Goal: Task Accomplishment & Management: Manage account settings

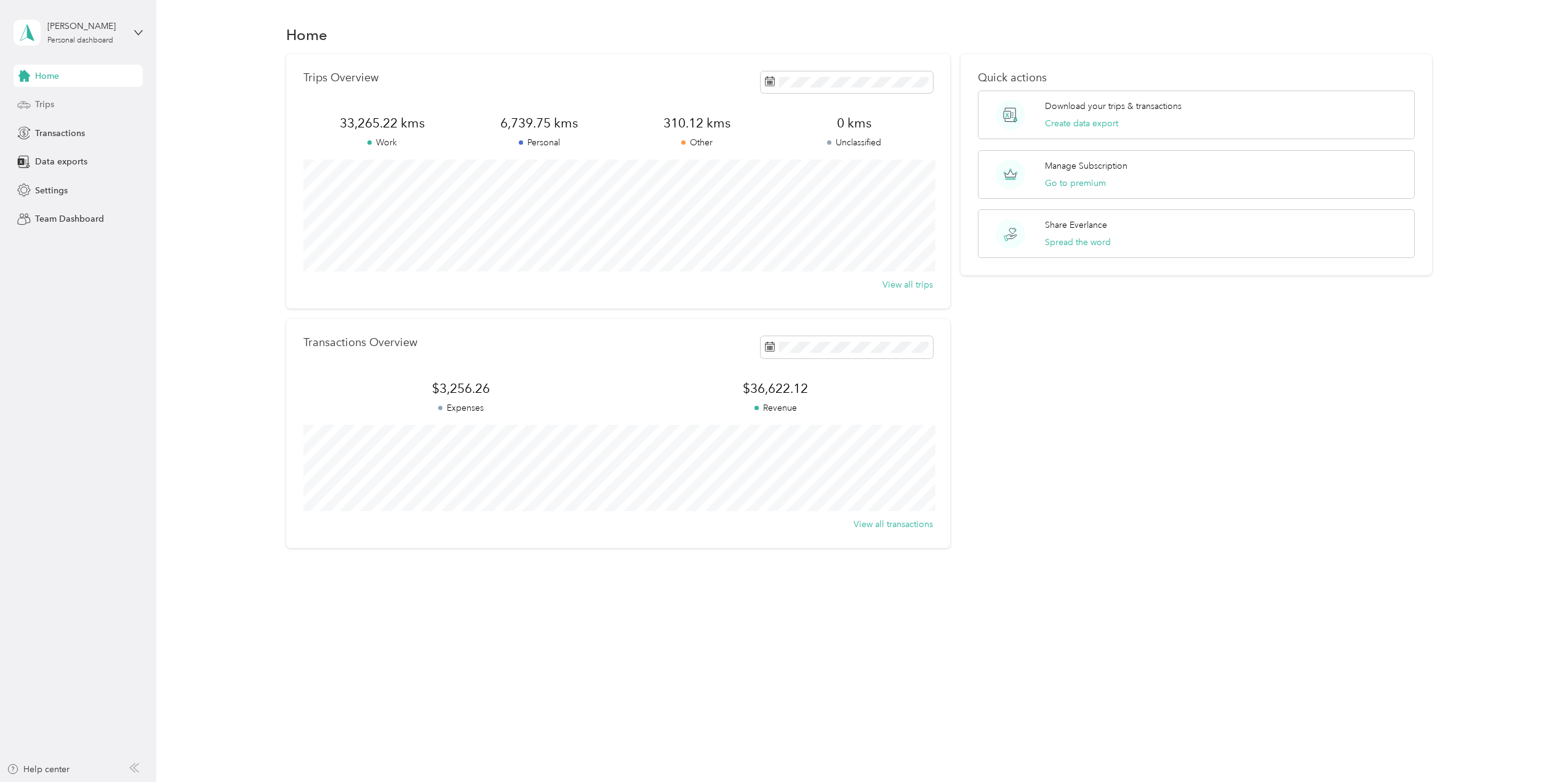
click at [44, 105] on span "Trips" at bounding box center [44, 104] width 19 height 13
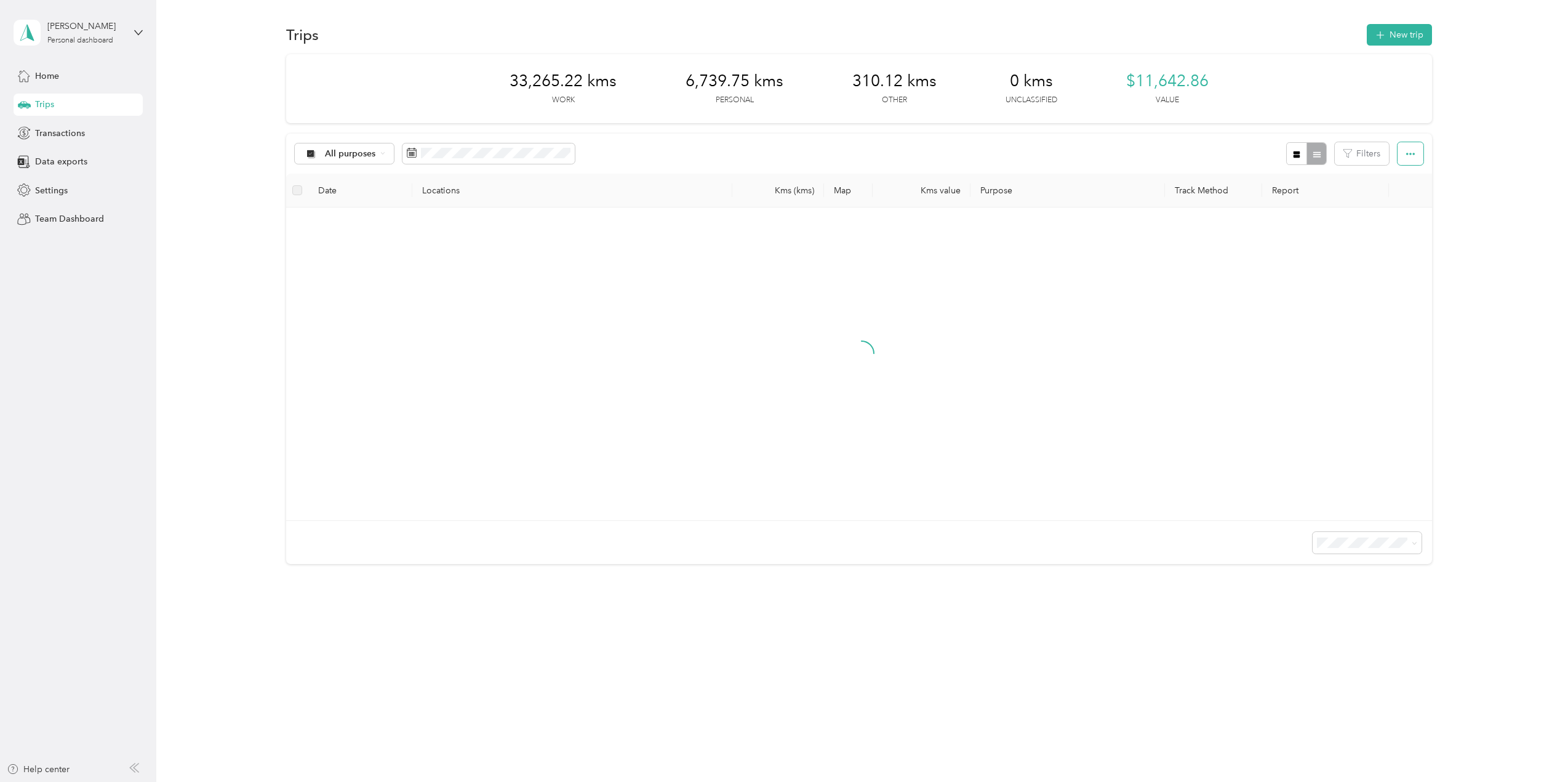
click at [1414, 147] on button "button" at bounding box center [1411, 153] width 26 height 23
click at [1414, 147] on button "button" at bounding box center [1411, 153] width 26 height 23
click at [59, 187] on span "Settings" at bounding box center [51, 191] width 32 height 13
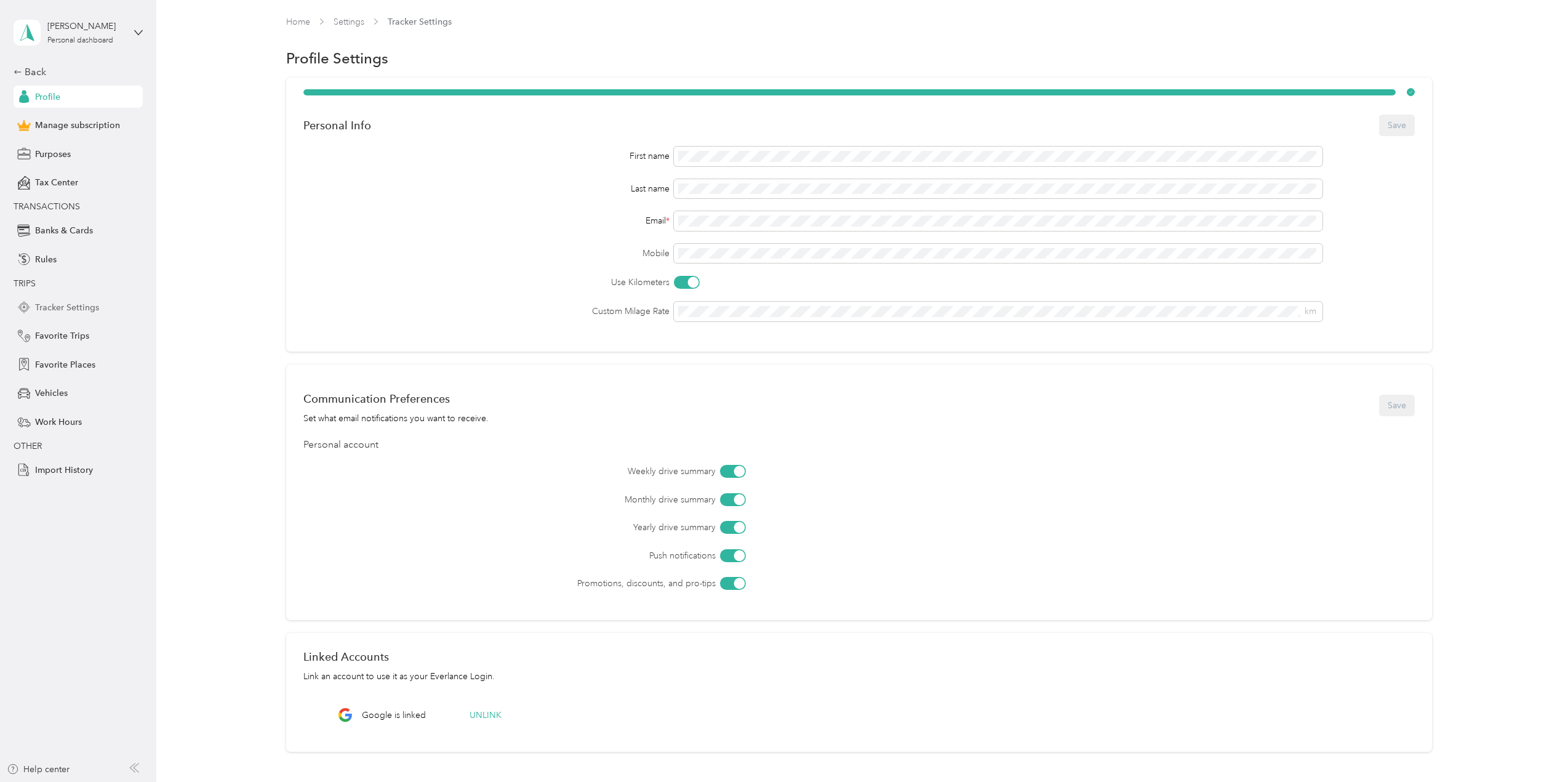
click at [84, 308] on span "Tracker Settings" at bounding box center [67, 308] width 64 height 13
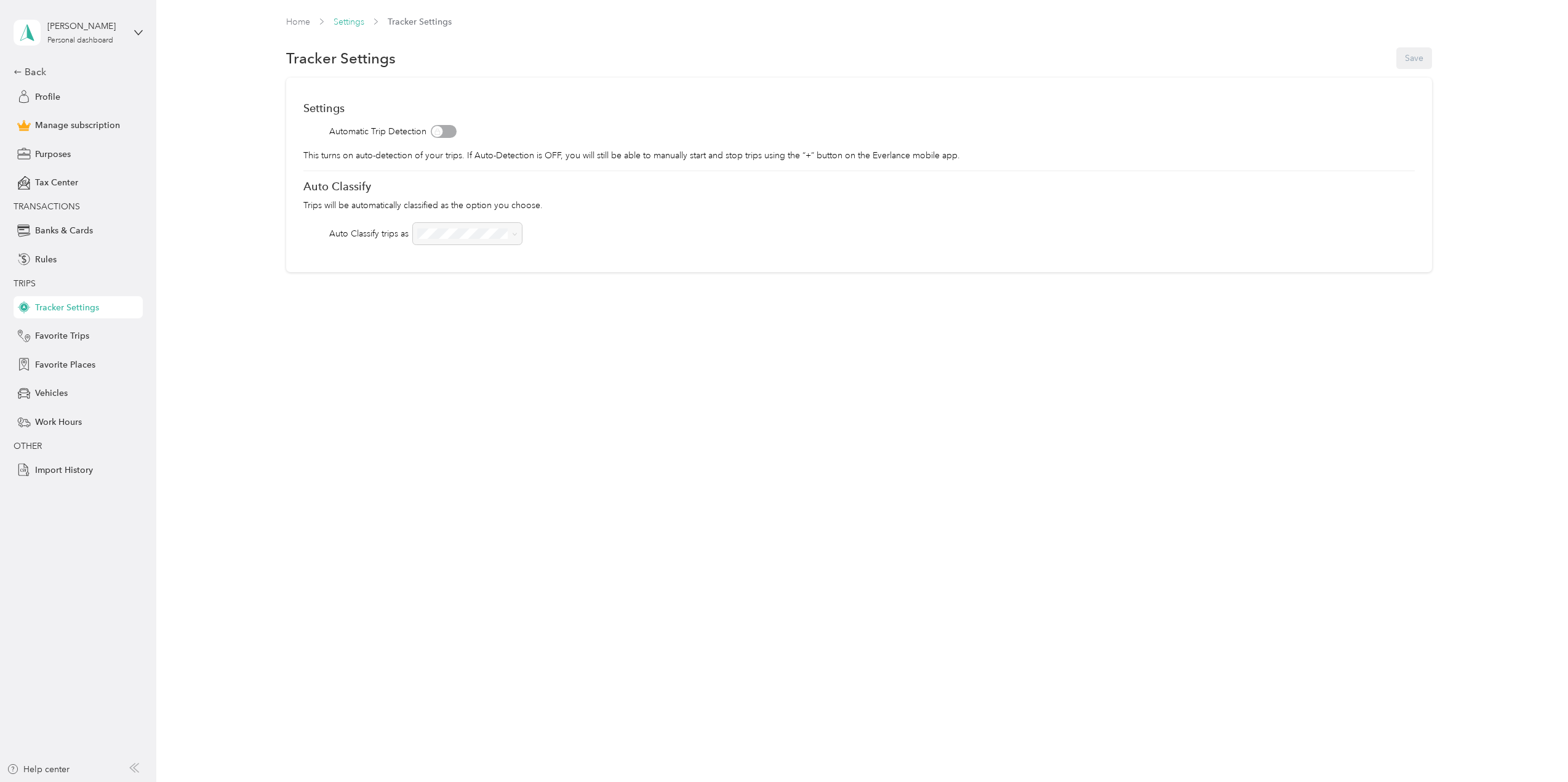
click at [352, 26] on link "Settings" at bounding box center [348, 22] width 30 height 11
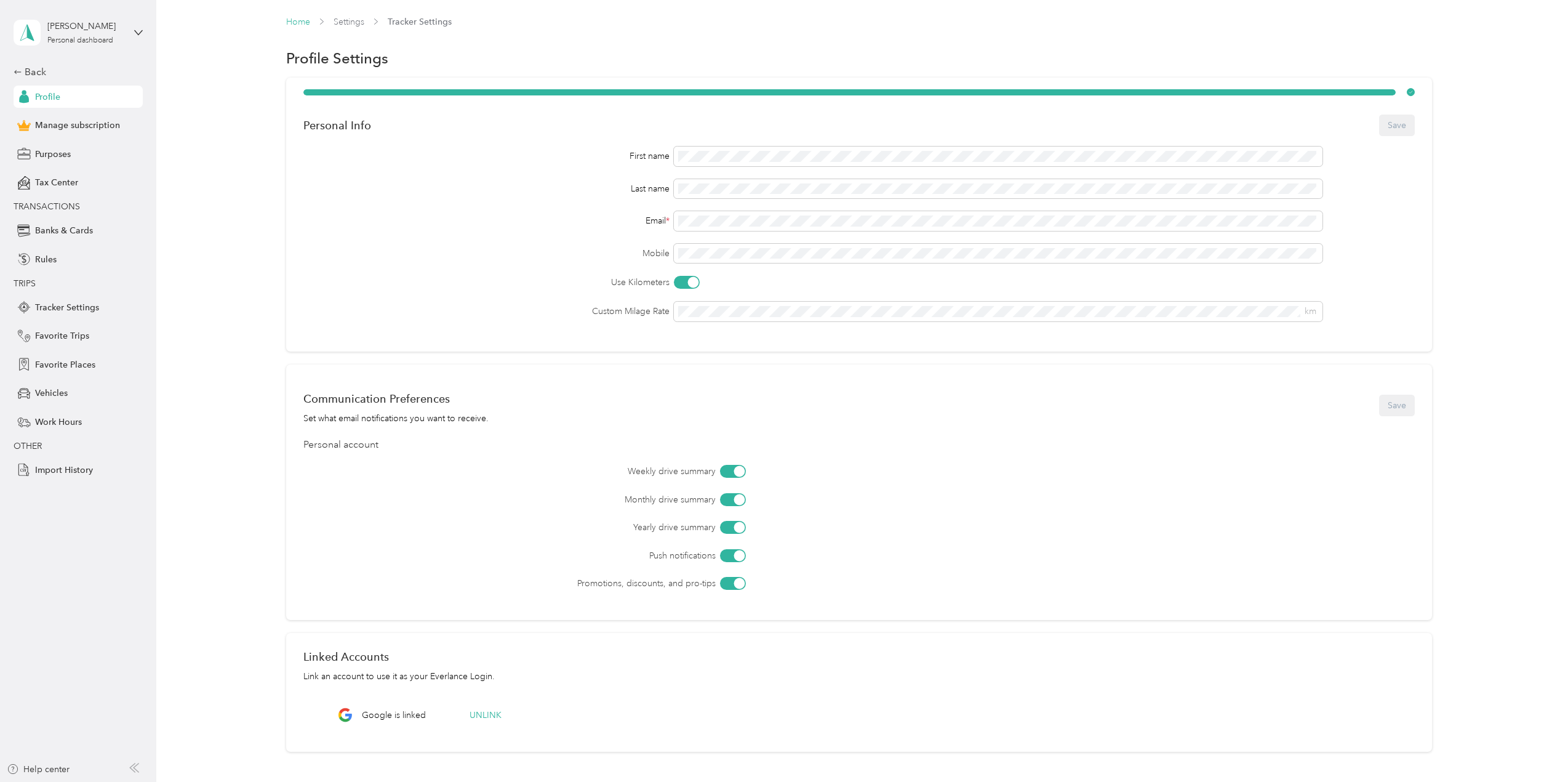
click at [297, 21] on link "Home" at bounding box center [298, 22] width 24 height 11
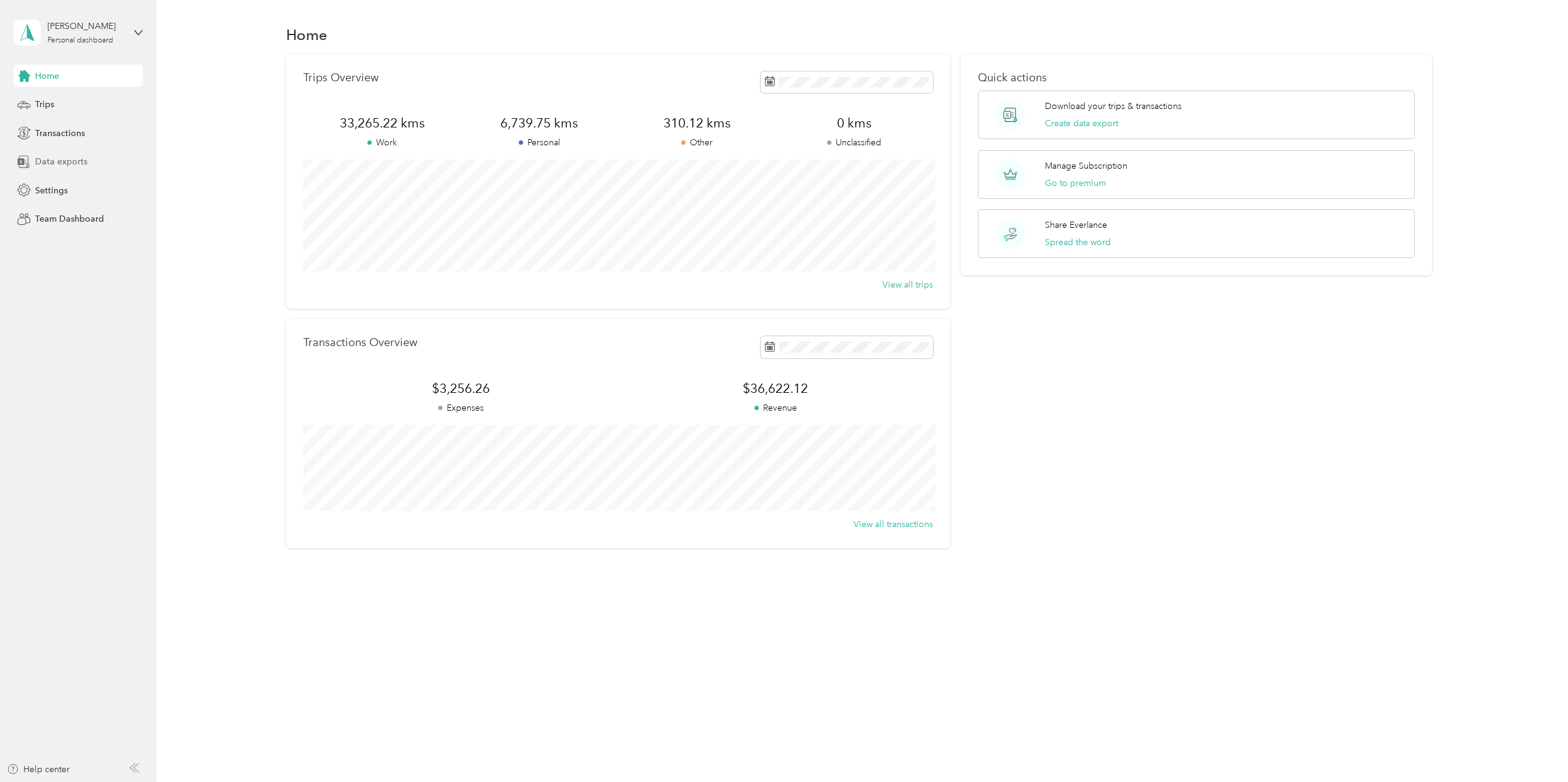
click at [66, 162] on span "Data exports" at bounding box center [61, 161] width 52 height 13
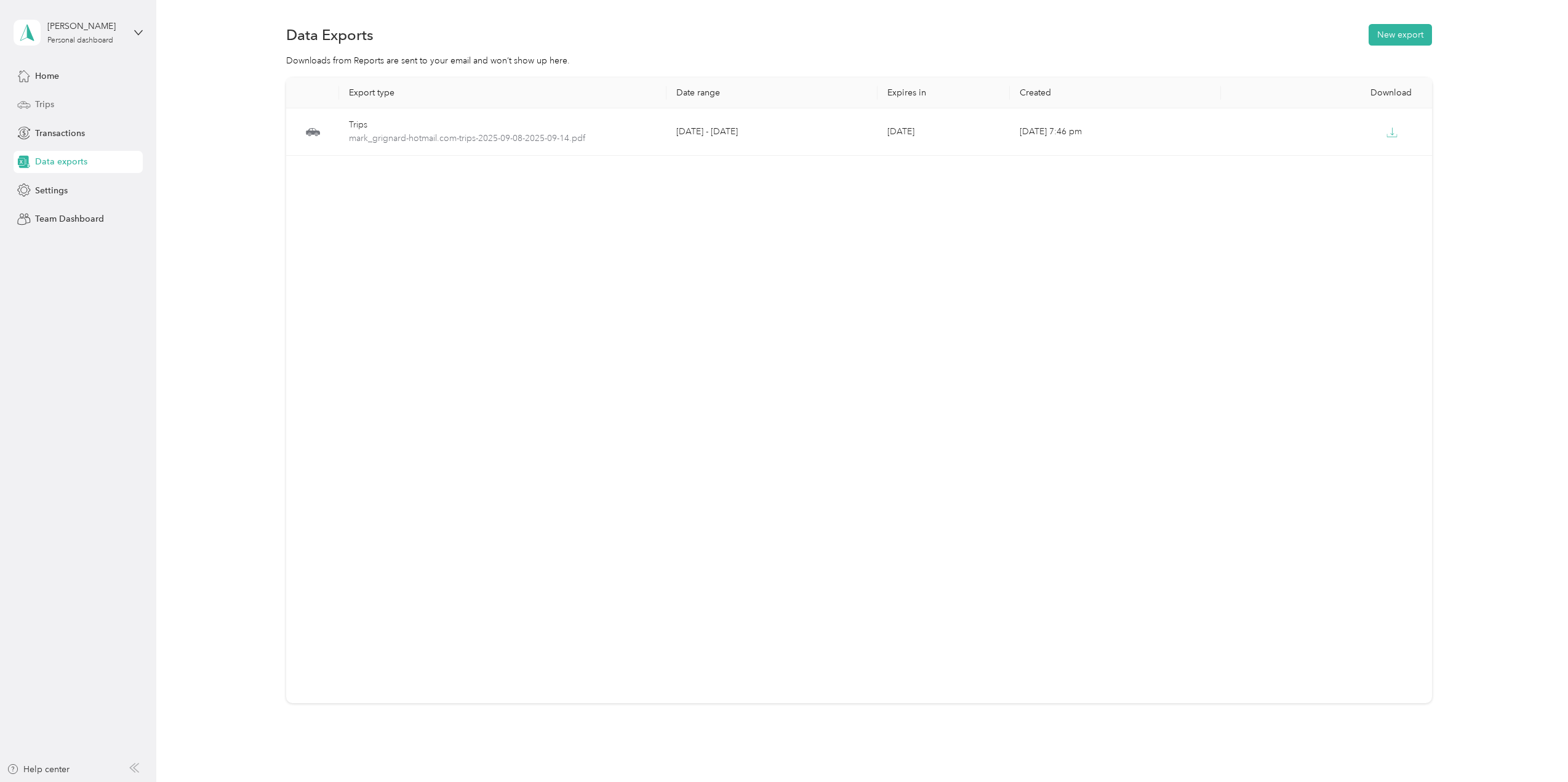
click at [55, 97] on div "Trips" at bounding box center [78, 105] width 129 height 22
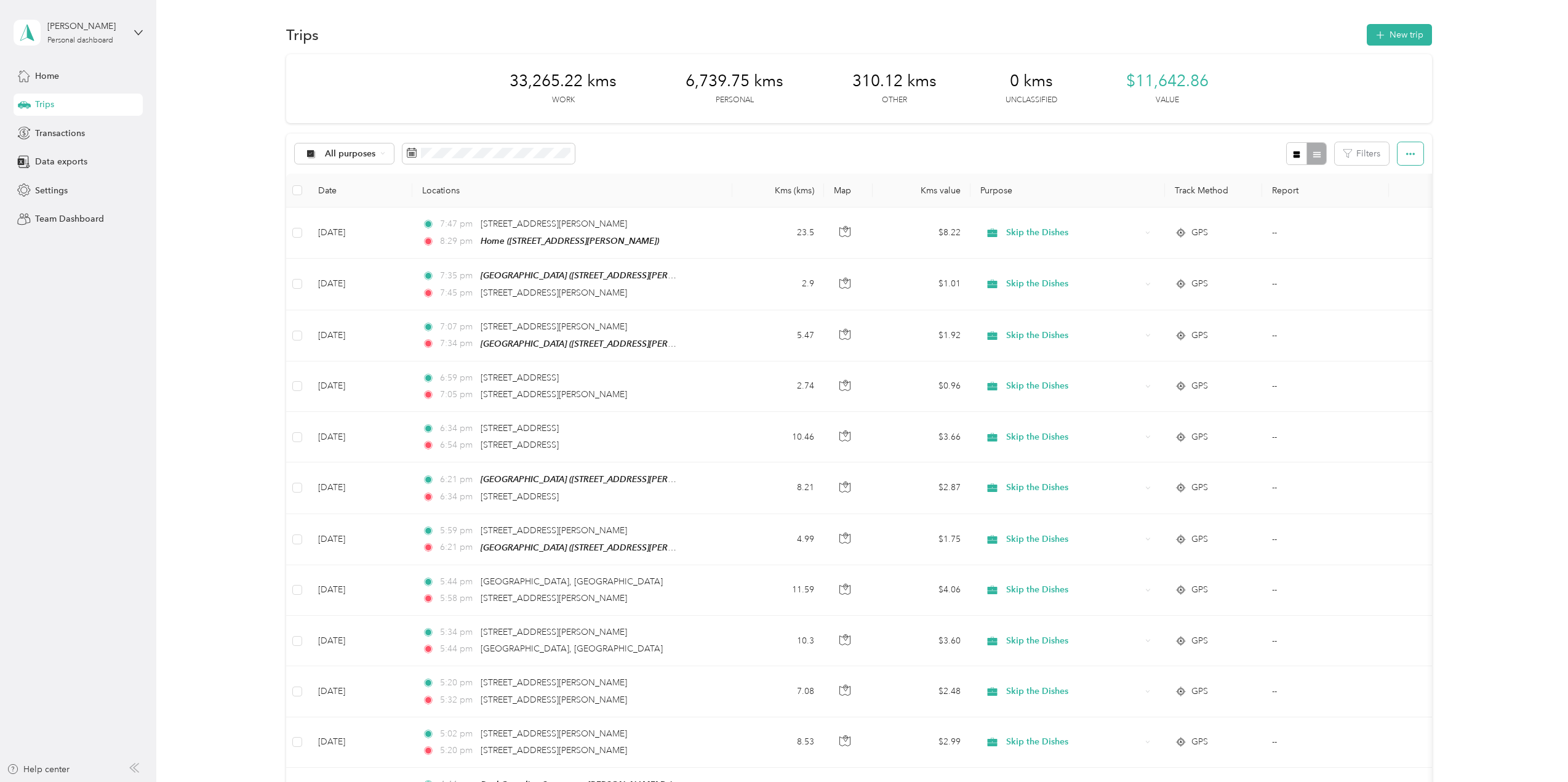
click at [1406, 157] on icon "button" at bounding box center [1411, 154] width 9 height 9
click at [1406, 156] on icon "button" at bounding box center [1411, 154] width 9 height 9
click at [1347, 155] on icon "button" at bounding box center [1348, 153] width 9 height 9
click at [1348, 155] on icon "button" at bounding box center [1348, 153] width 9 height 9
click at [51, 189] on span "Settings" at bounding box center [51, 191] width 32 height 13
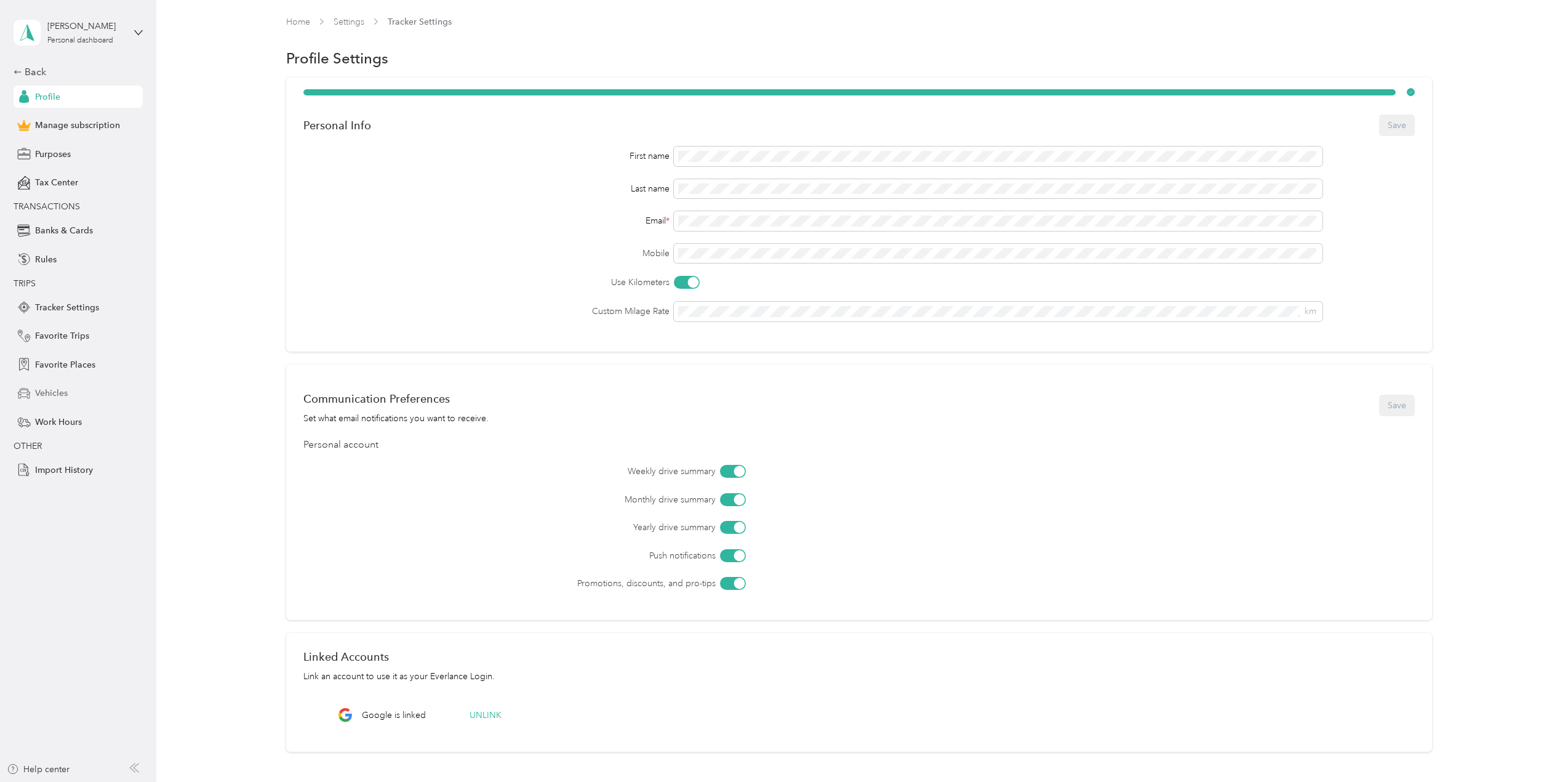
click at [52, 394] on span "Vehicles" at bounding box center [51, 393] width 32 height 13
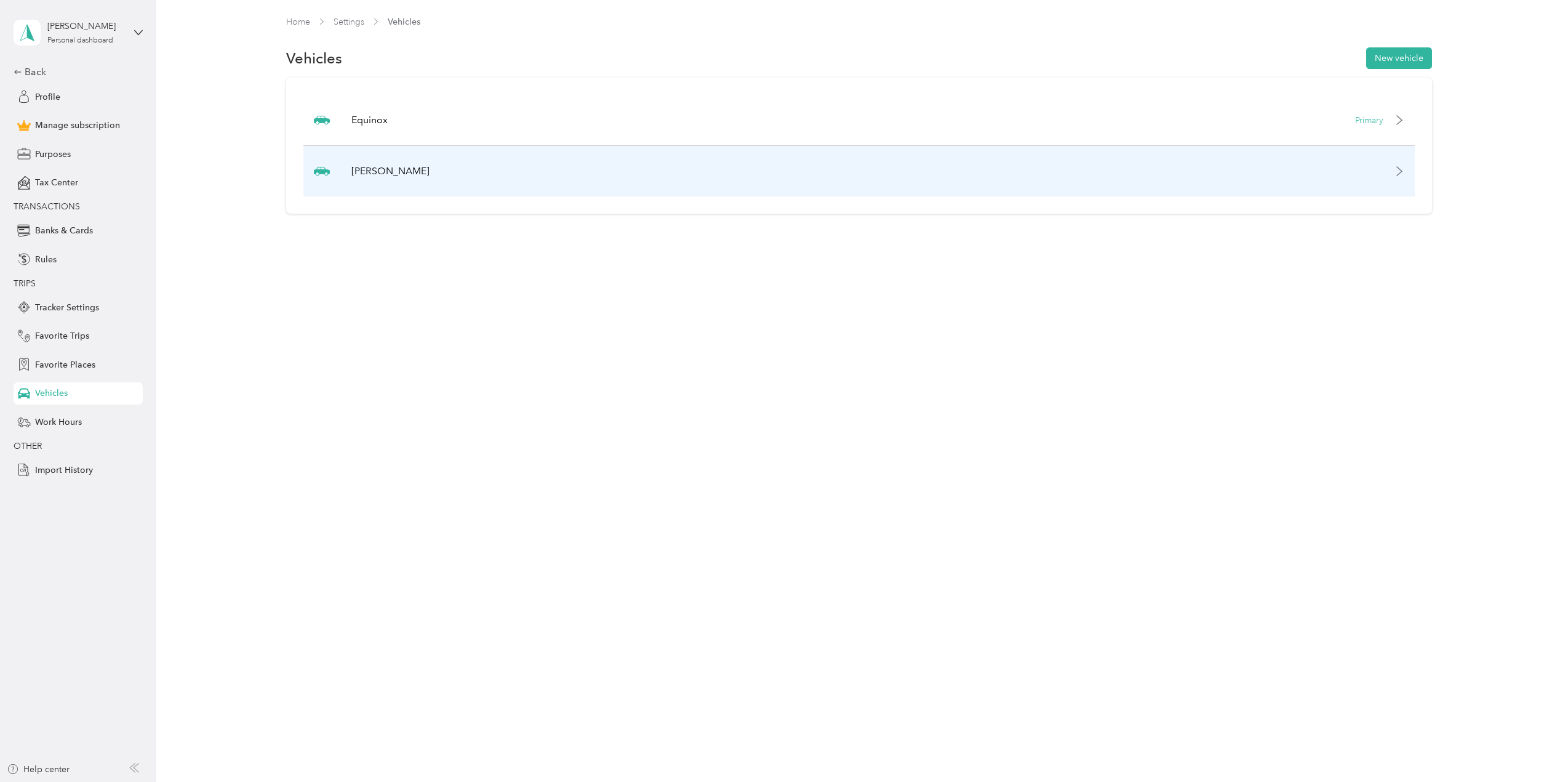
click at [1404, 168] on icon at bounding box center [1399, 171] width 10 height 10
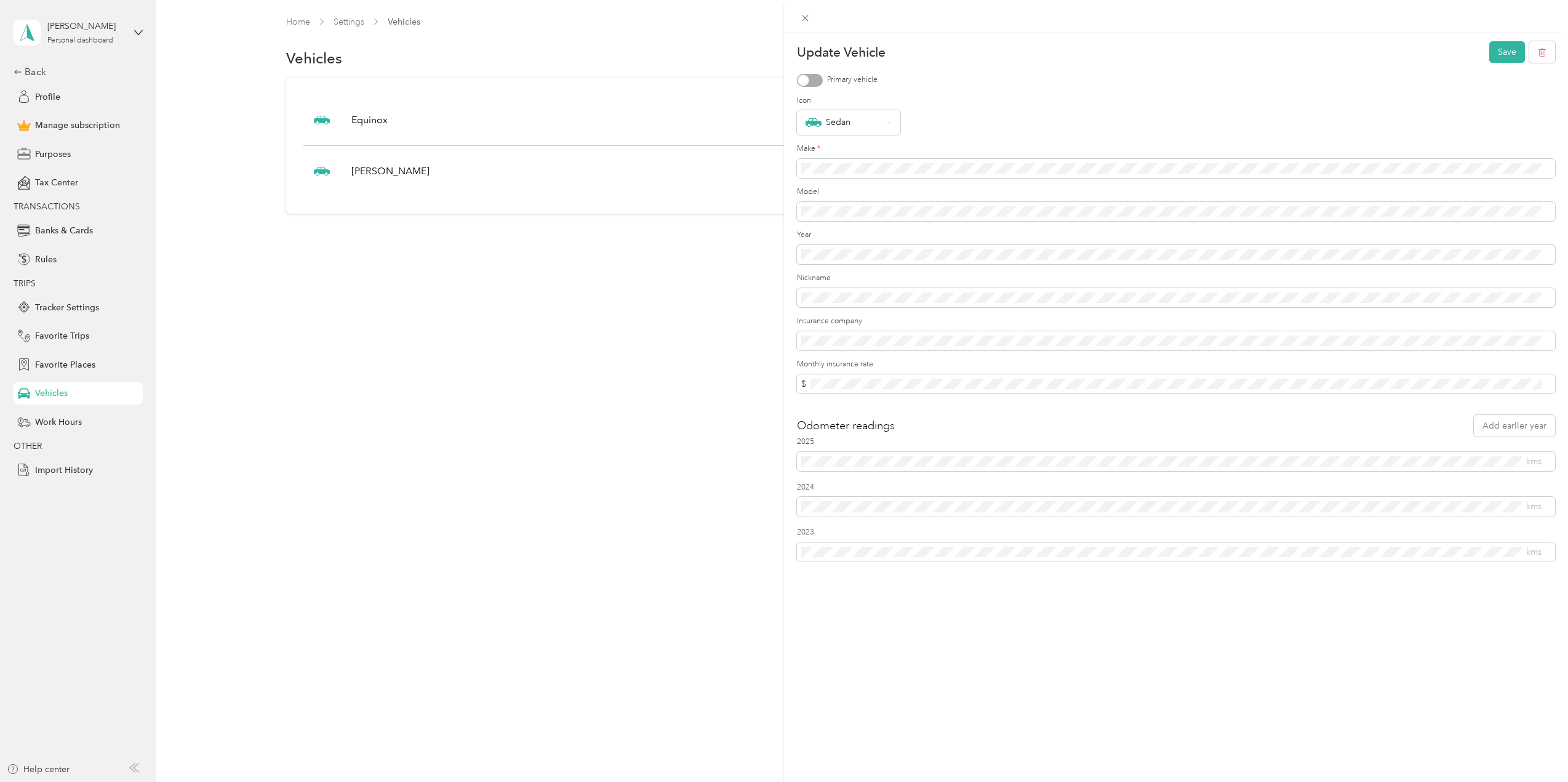
click at [576, 319] on div "Update Vehicle Save Primary vehicle Icon Sedan Make * Model Year Nickname Insur…" at bounding box center [784, 391] width 1568 height 782
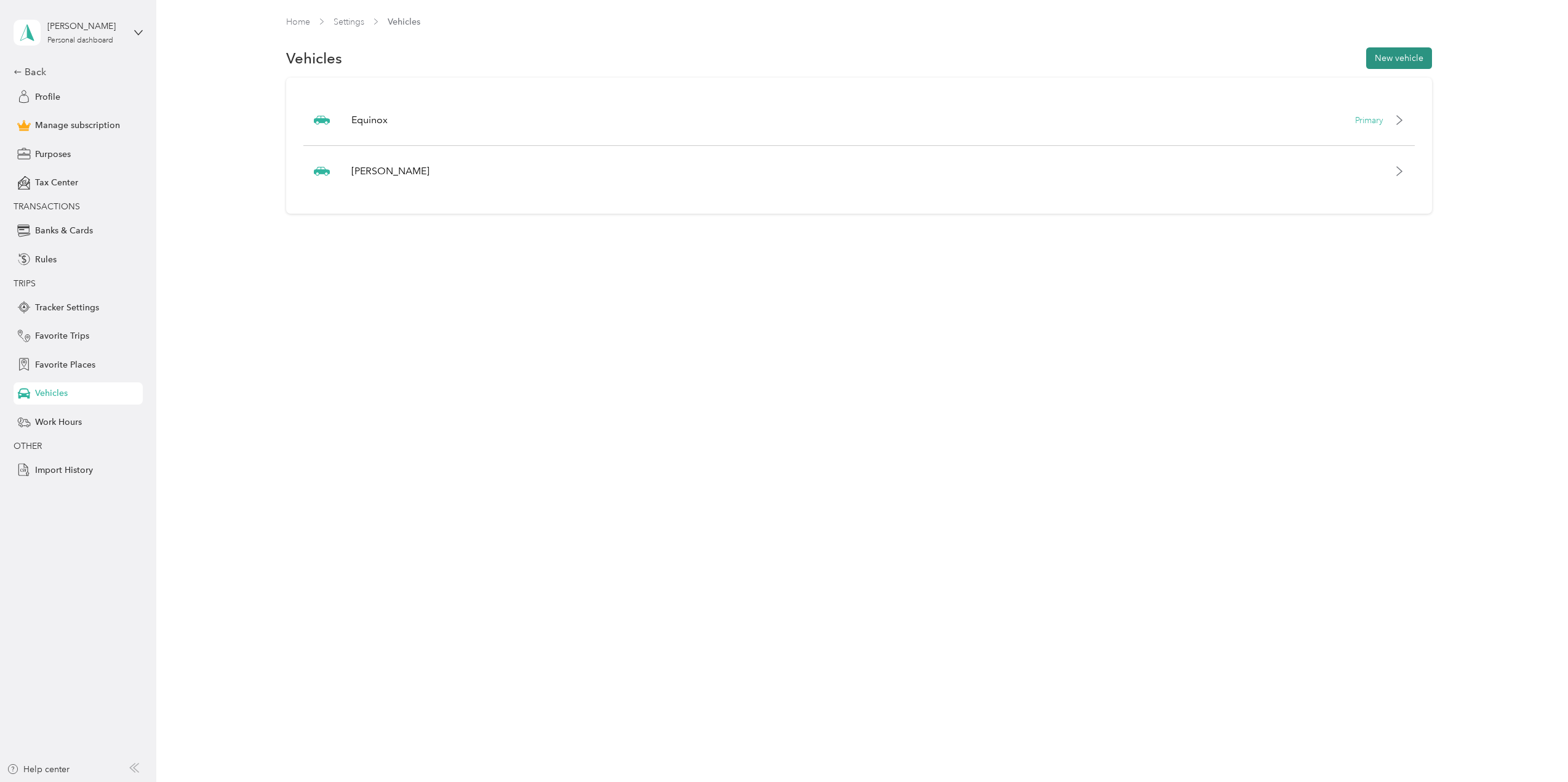
click at [1401, 64] on button "New vehicle" at bounding box center [1399, 58] width 66 height 22
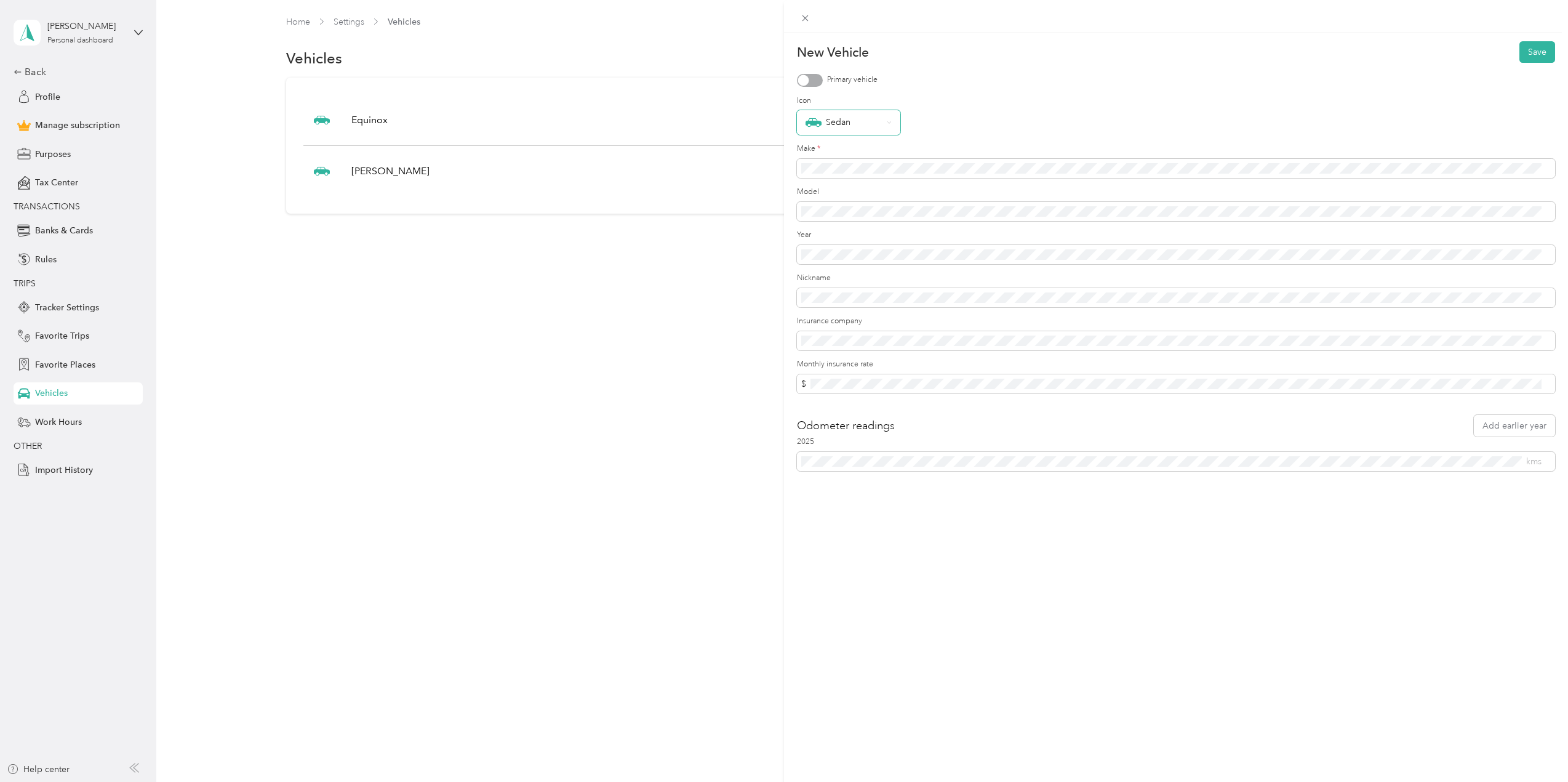
click at [889, 117] on div "Sedan" at bounding box center [849, 123] width 103 height 25
click at [833, 294] on div "Sedan" at bounding box center [842, 296] width 73 height 16
click at [1541, 45] on button "Save" at bounding box center [1537, 52] width 35 height 22
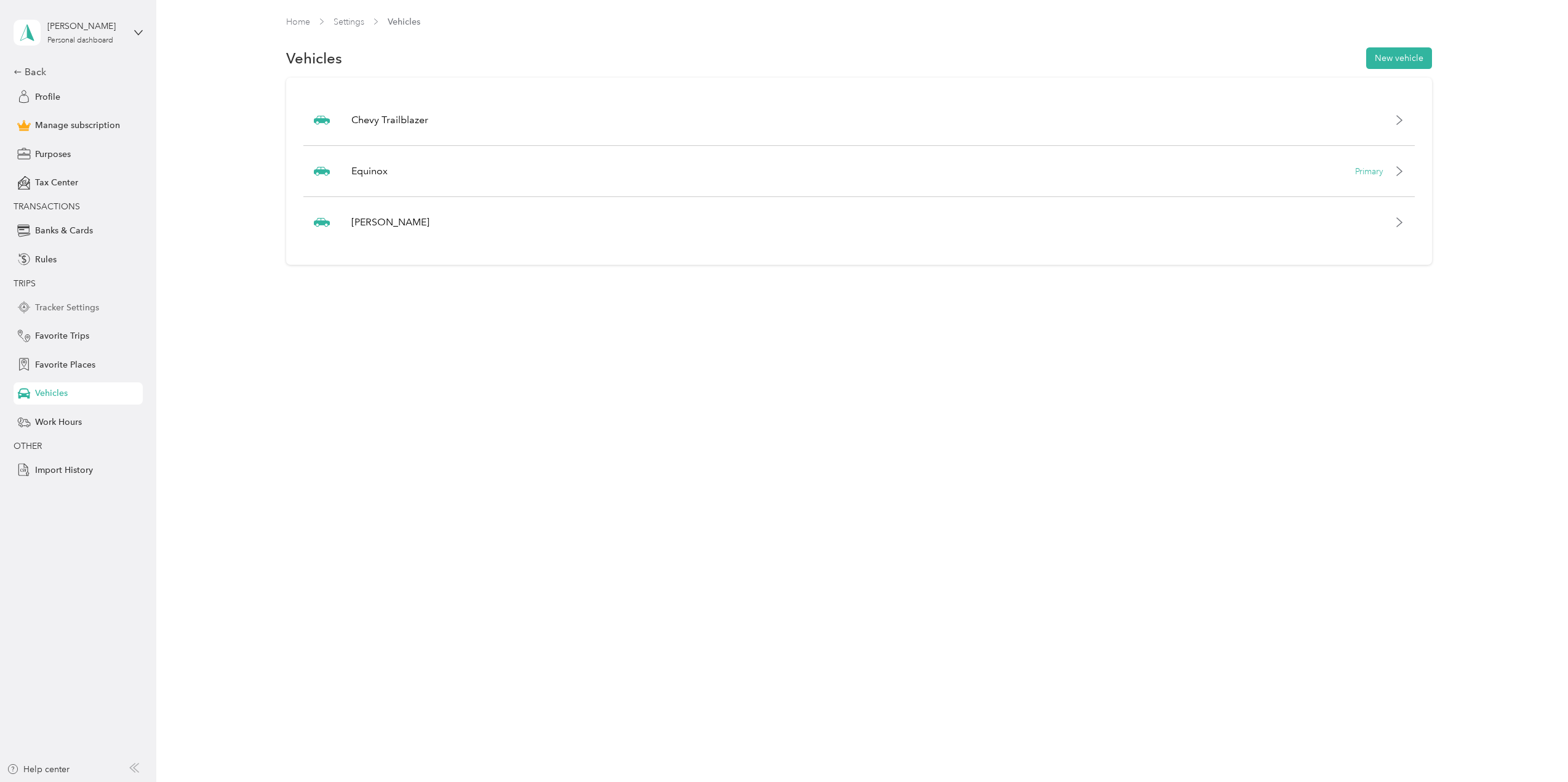
click at [86, 299] on div "Tracker Settings" at bounding box center [78, 308] width 129 height 22
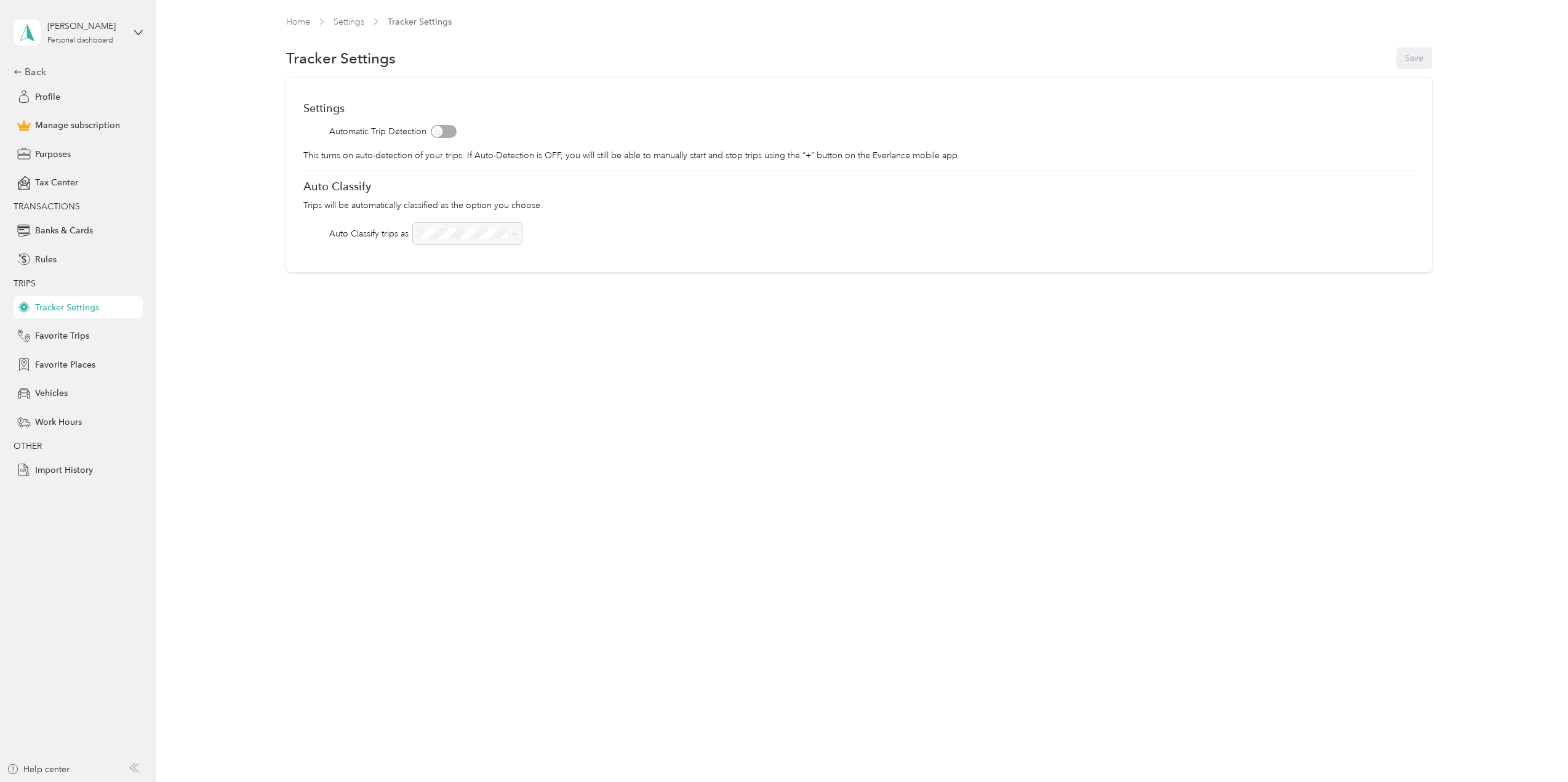
click at [472, 230] on div at bounding box center [467, 233] width 109 height 22
click at [67, 389] on span "Vehicles" at bounding box center [51, 393] width 32 height 13
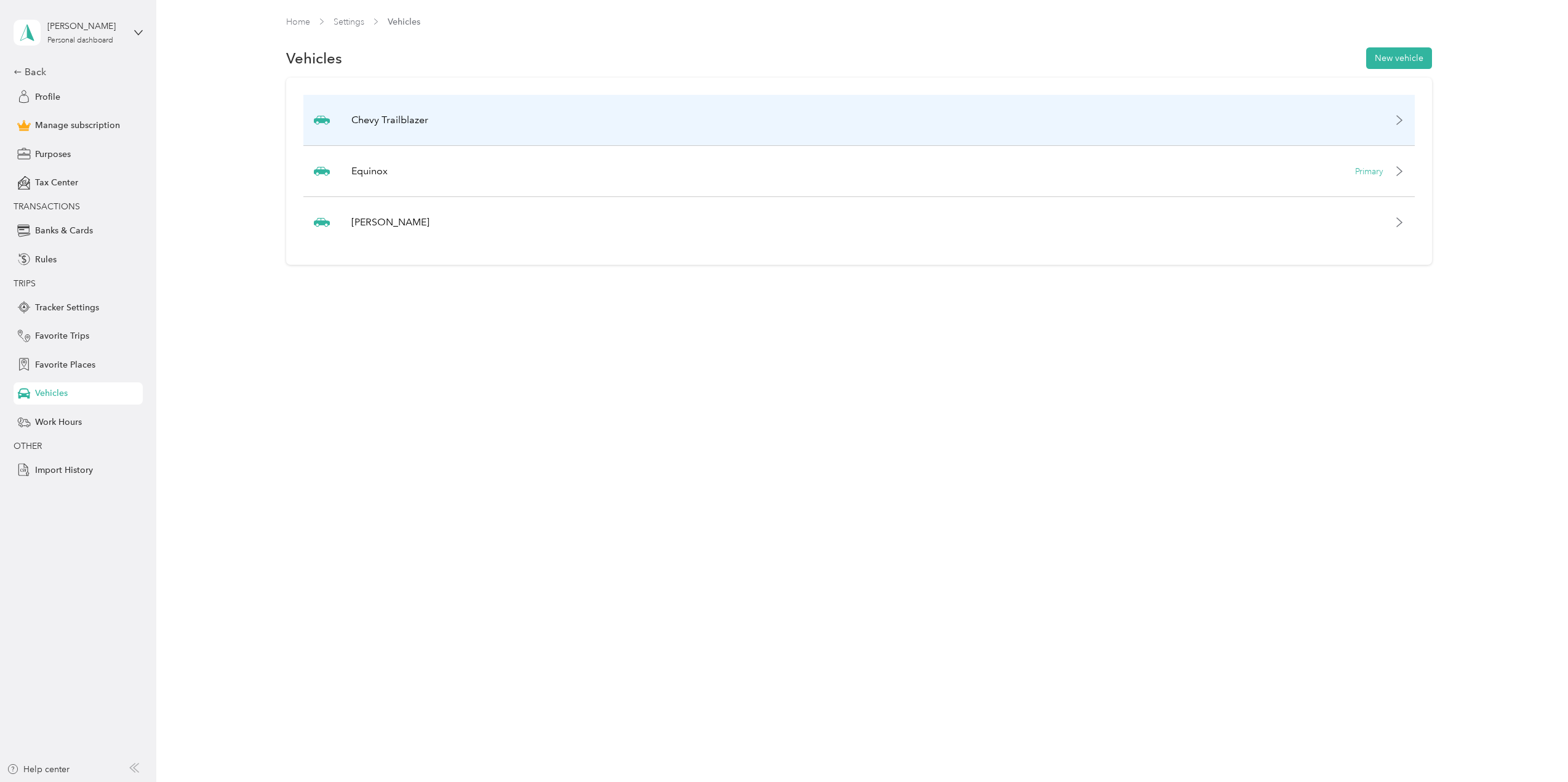
drag, startPoint x: 849, startPoint y: 121, endPoint x: 817, endPoint y: 123, distance: 32.1
click at [817, 123] on div "Chevy Trailblazer" at bounding box center [859, 120] width 1111 height 51
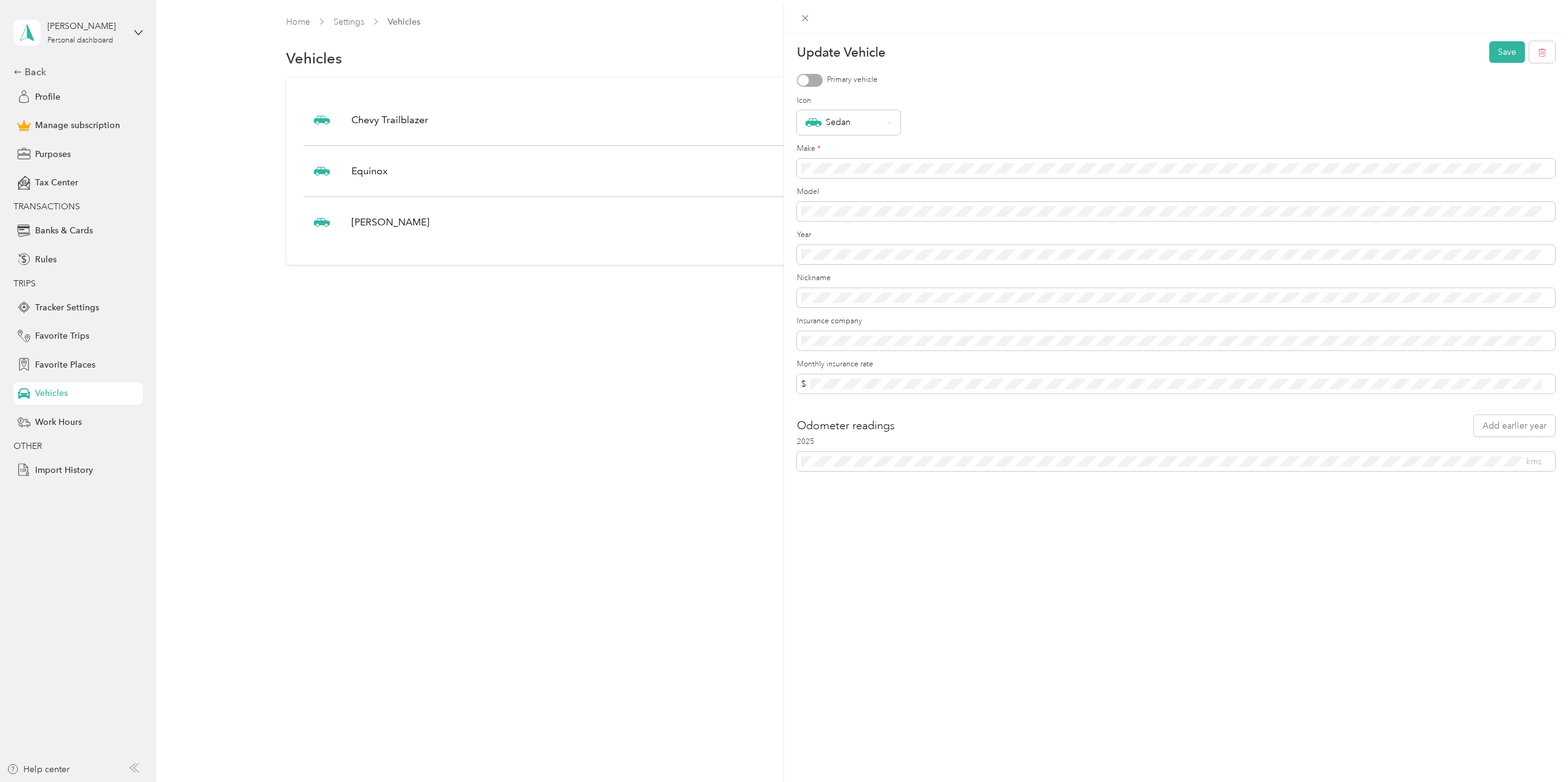
click at [650, 333] on div "Update Vehicle Save Primary vehicle Icon Sedan Make * Model Year Nickname Insur…" at bounding box center [784, 391] width 1568 height 782
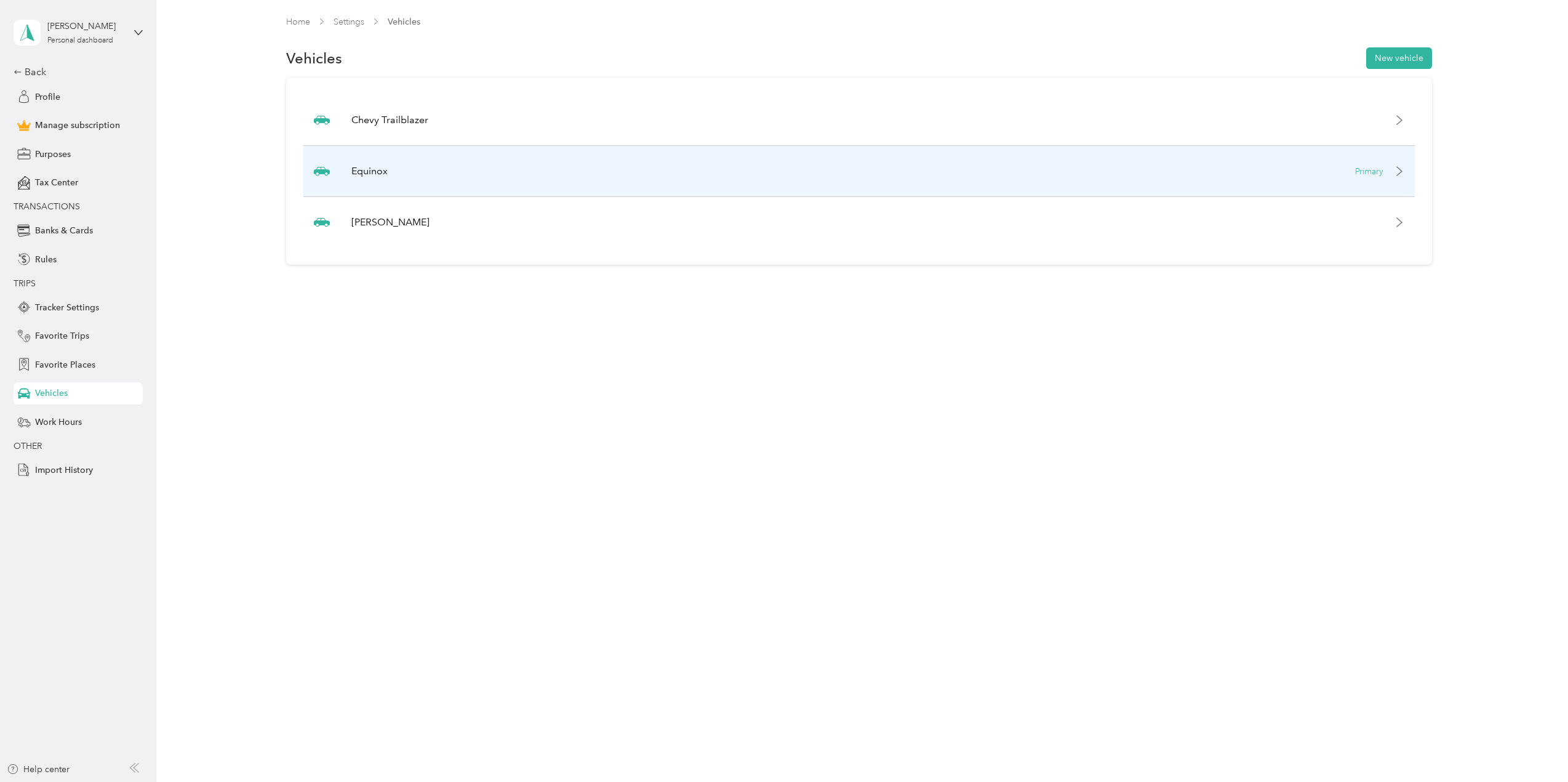
click at [1404, 167] on icon at bounding box center [1399, 171] width 10 height 10
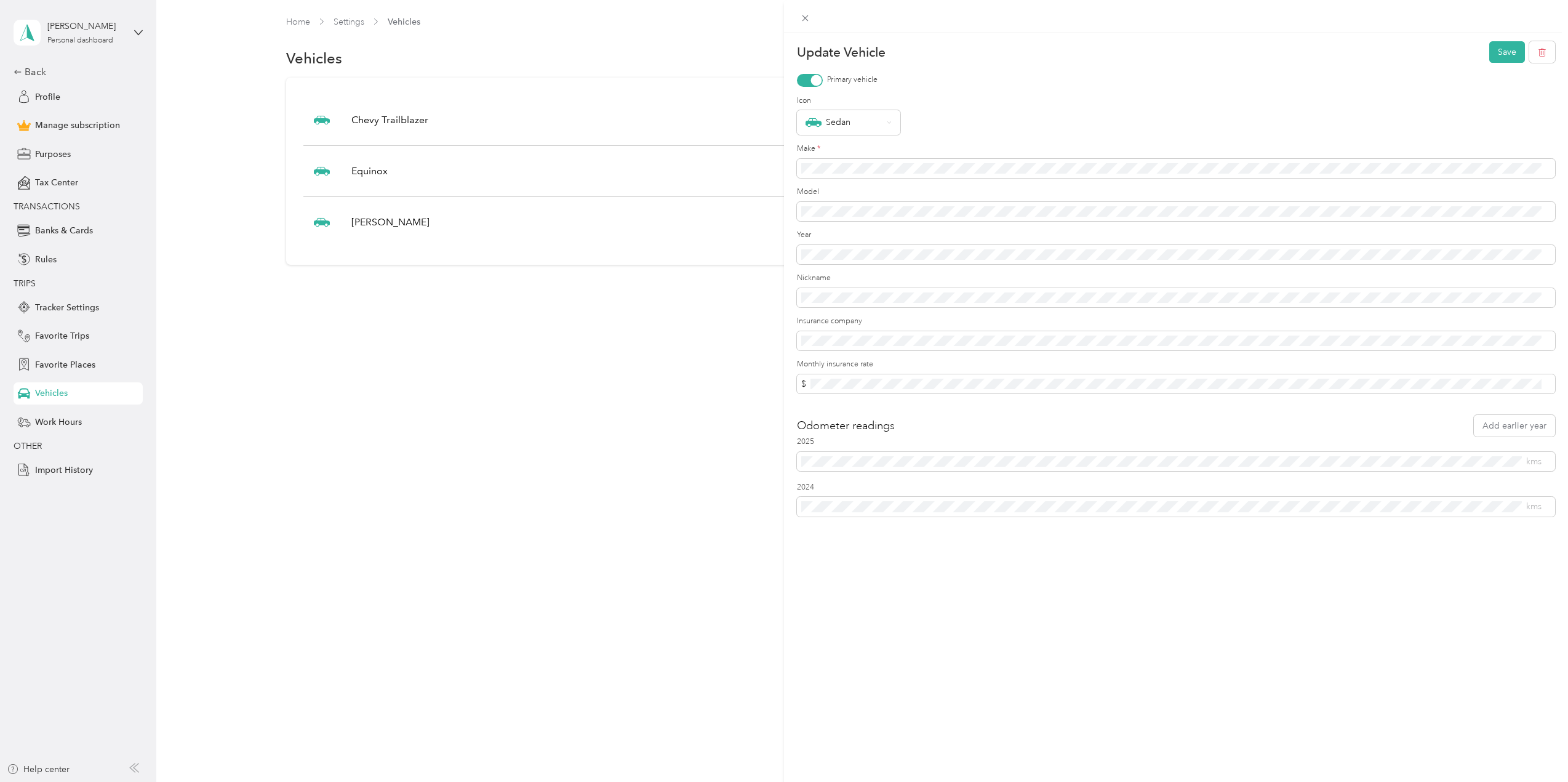
click at [492, 251] on div "Update Vehicle Save Primary vehicle Icon Sedan Make * Model Year Nickname Insur…" at bounding box center [784, 391] width 1568 height 782
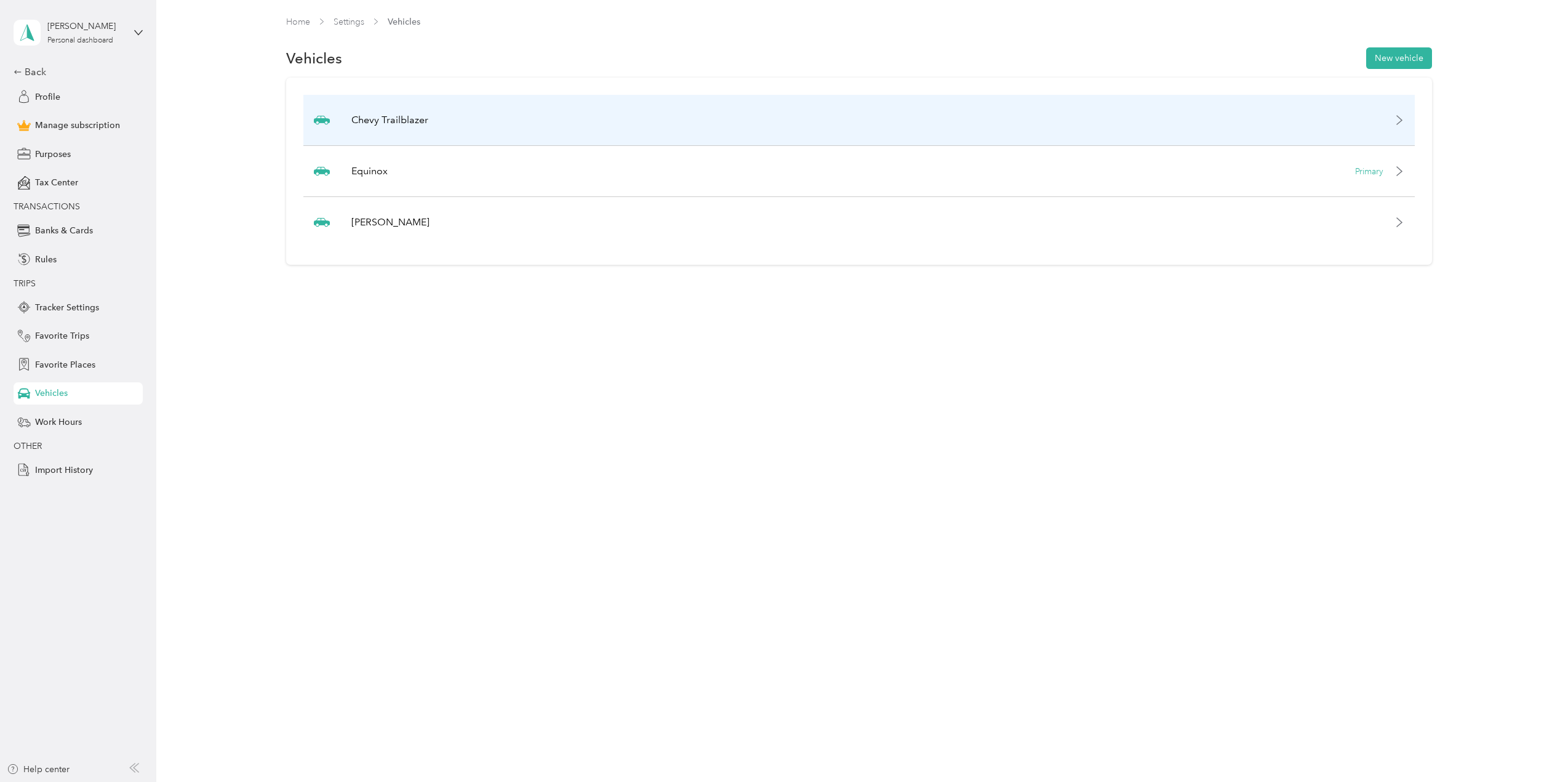
click at [534, 124] on div "Chevy Trailblazer" at bounding box center [859, 120] width 1111 height 51
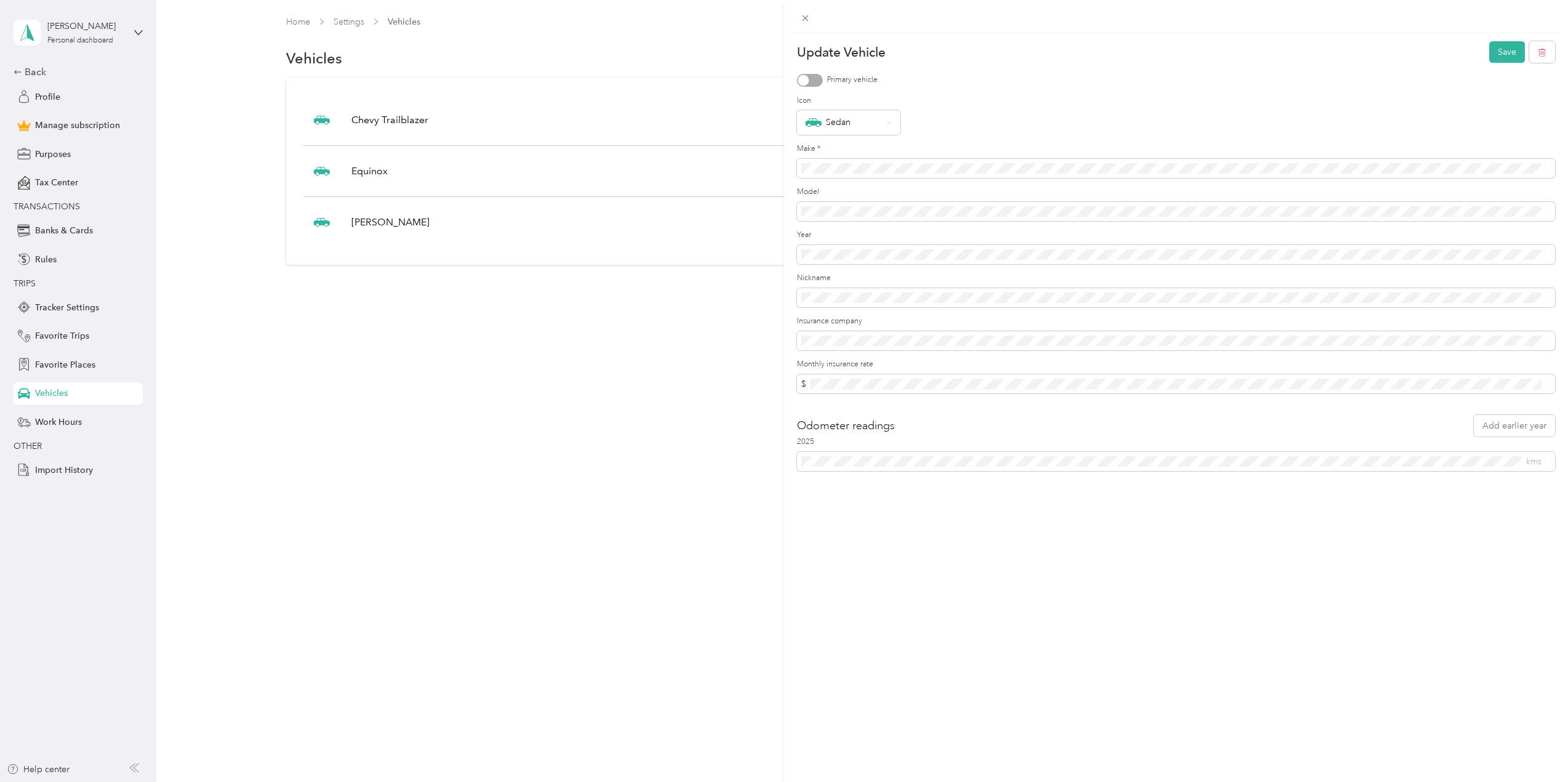
click at [536, 123] on div "Update Vehicle Save Primary vehicle Icon Sedan Make * Model Year Nickname Insur…" at bounding box center [784, 391] width 1568 height 782
click at [100, 304] on div "Tracker Settings" at bounding box center [78, 308] width 129 height 22
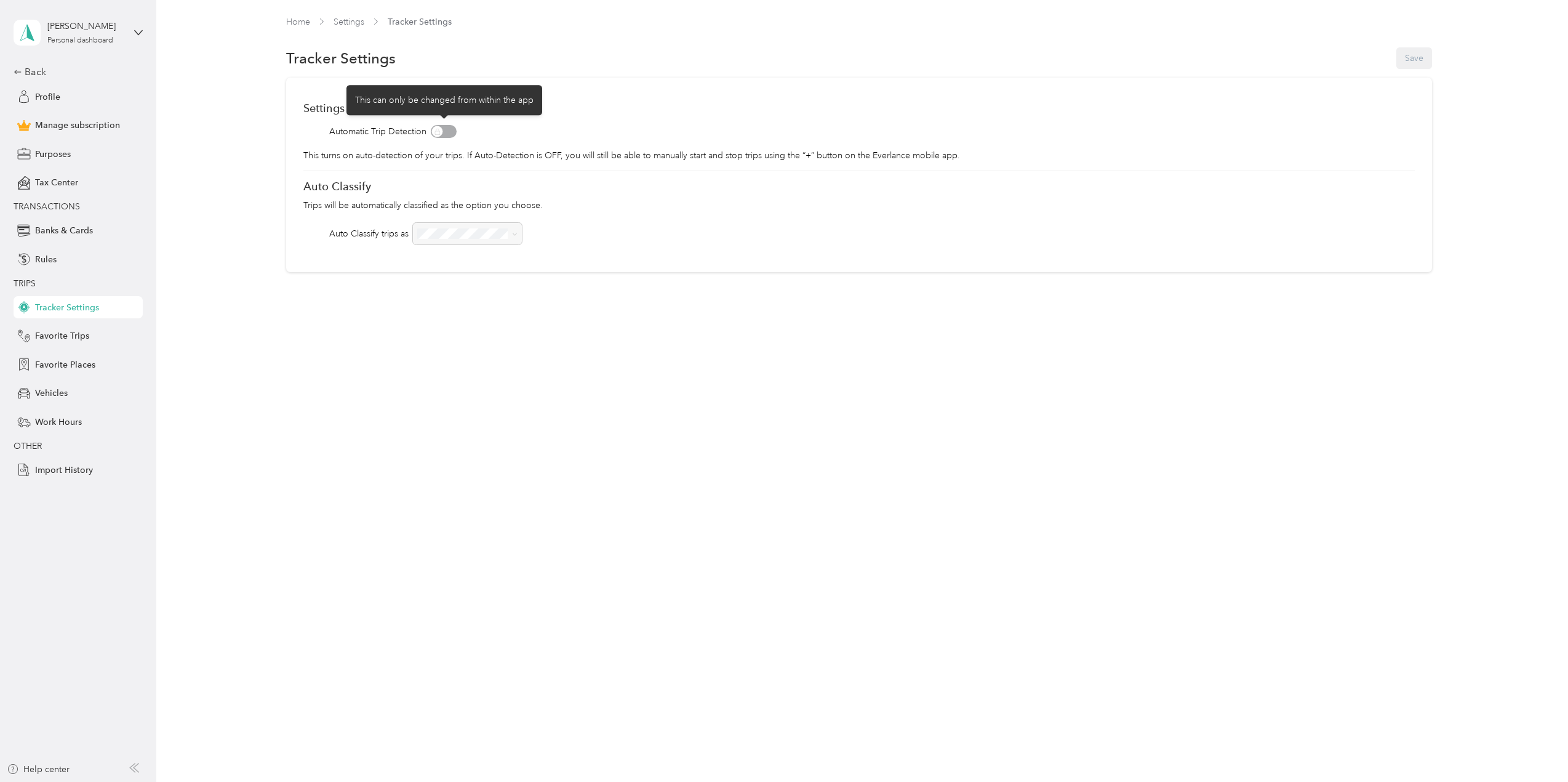
click at [444, 134] on span at bounding box center [444, 131] width 26 height 13
click at [446, 132] on span at bounding box center [444, 131] width 26 height 13
click at [297, 25] on link "Home" at bounding box center [298, 22] width 24 height 11
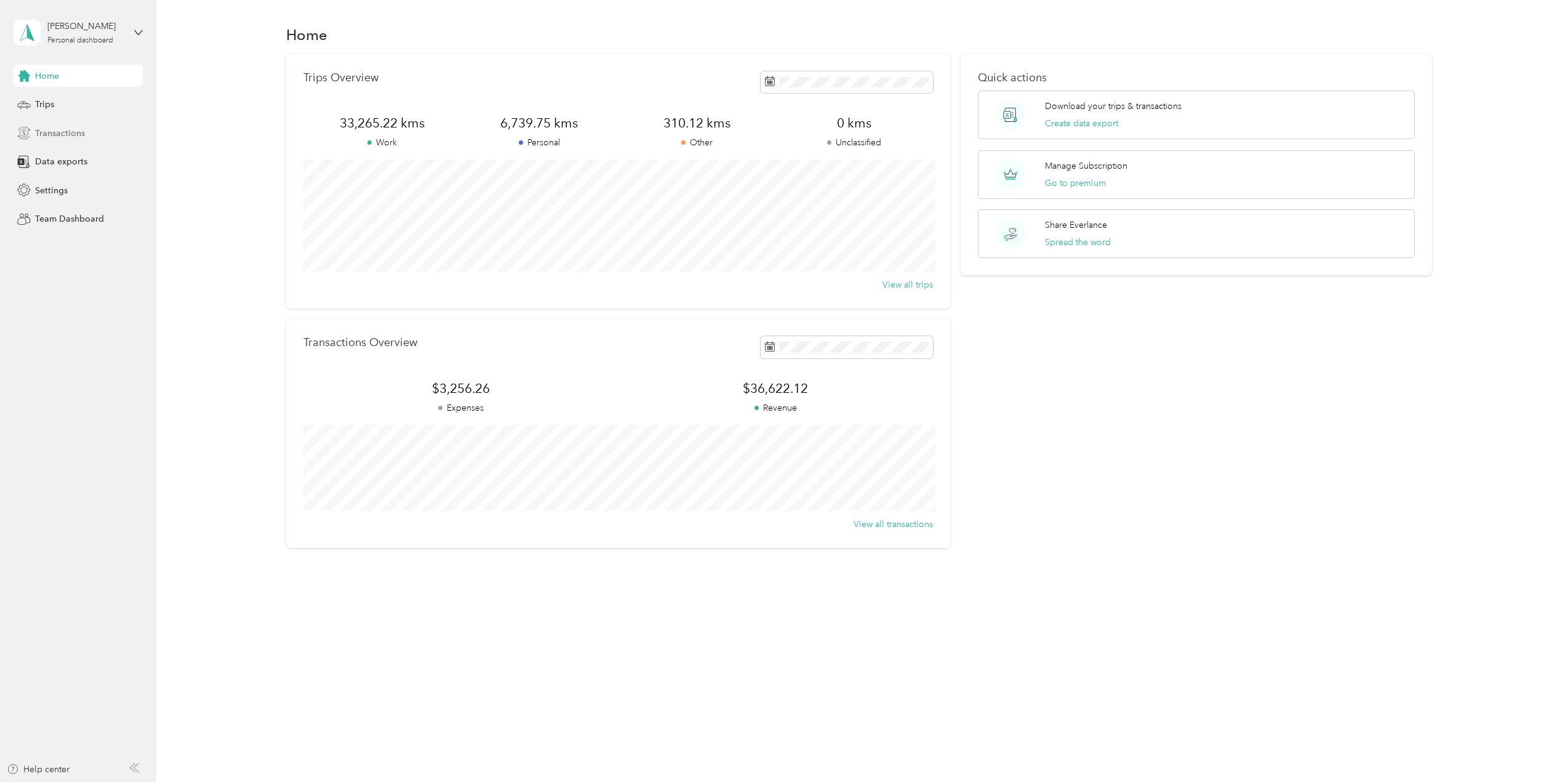
click at [86, 133] on div "Transactions" at bounding box center [78, 133] width 129 height 22
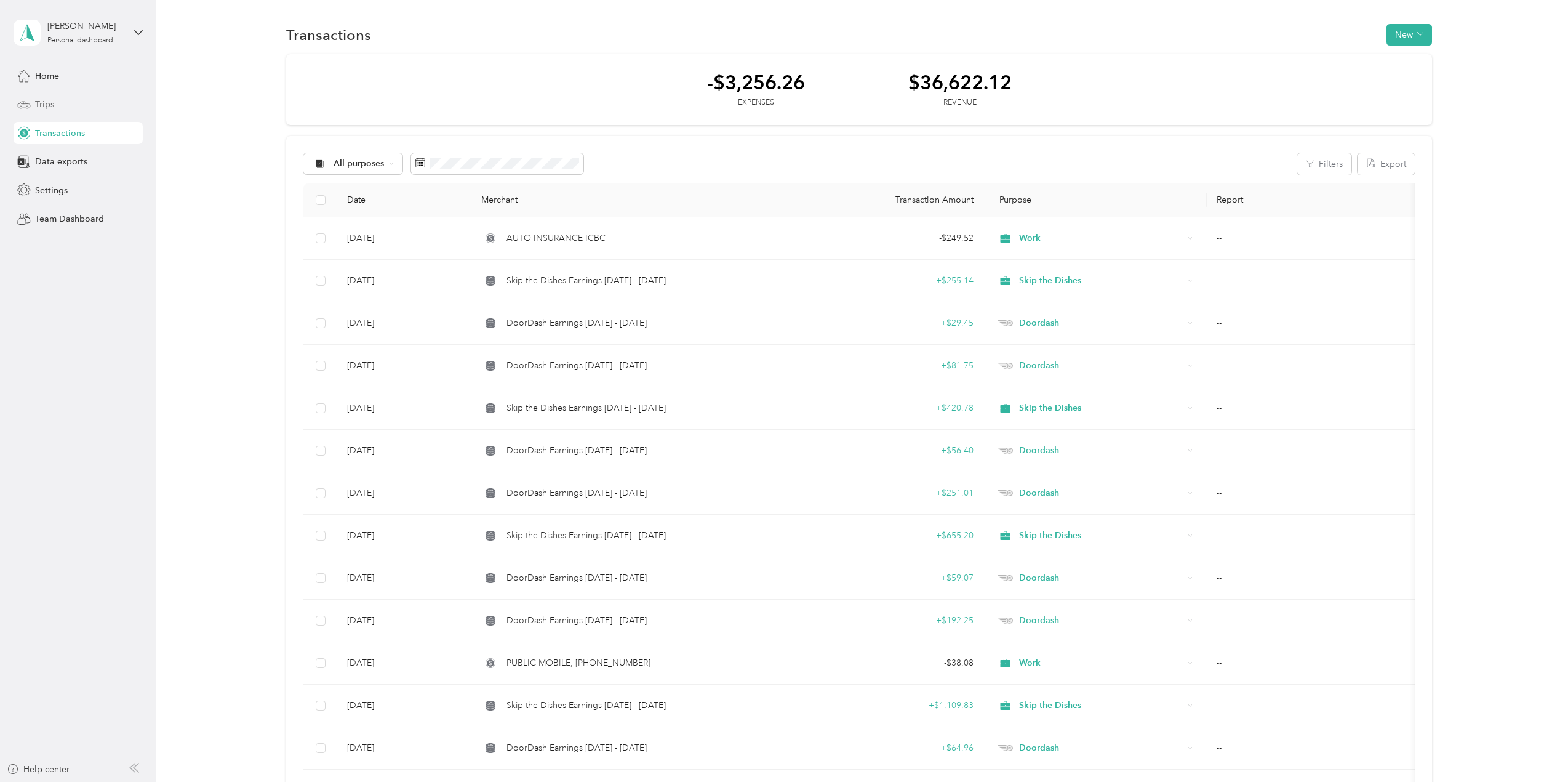
click at [41, 109] on span "Trips" at bounding box center [44, 104] width 19 height 13
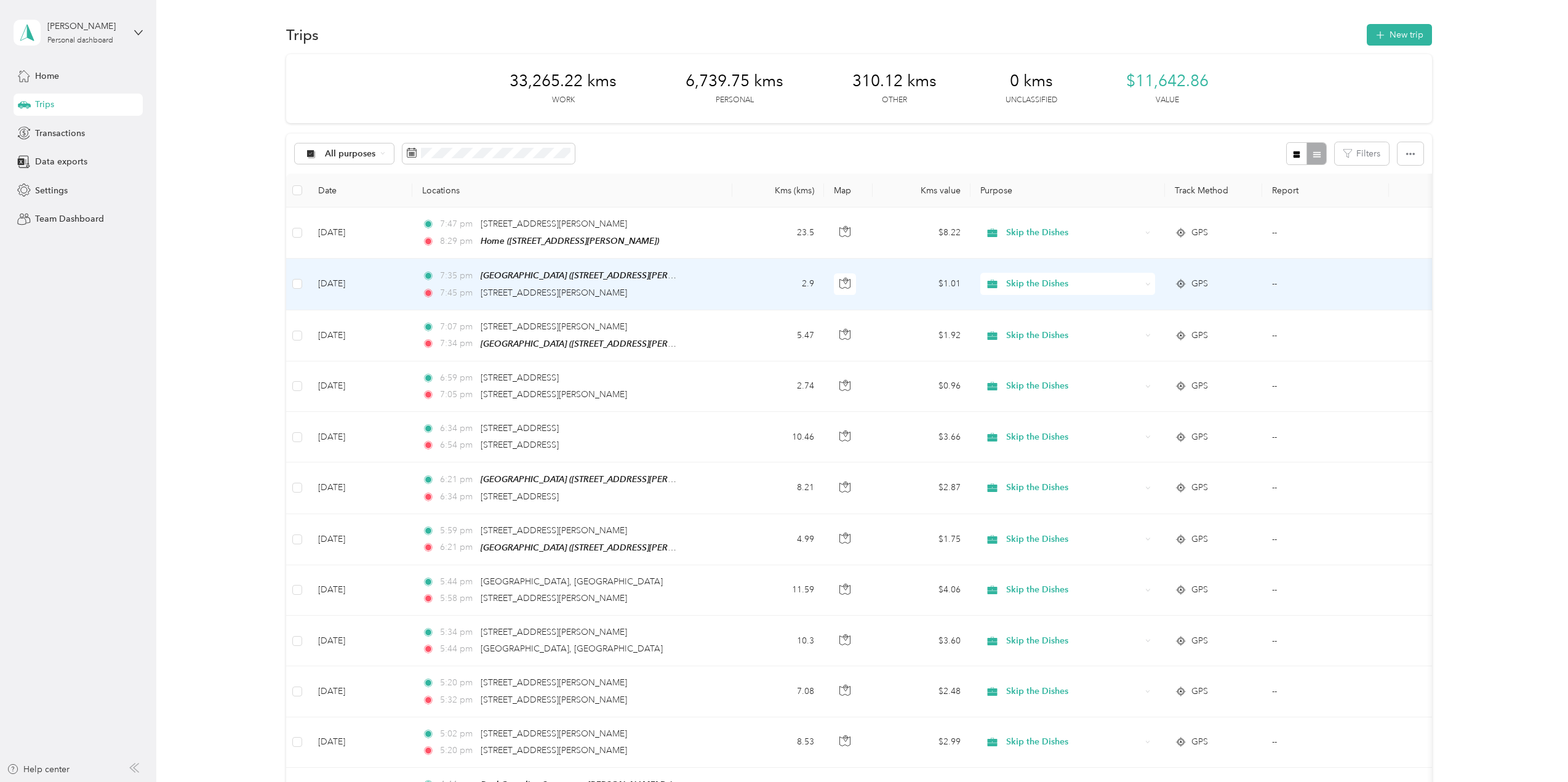
click at [734, 283] on td "2.9" at bounding box center [778, 284] width 91 height 51
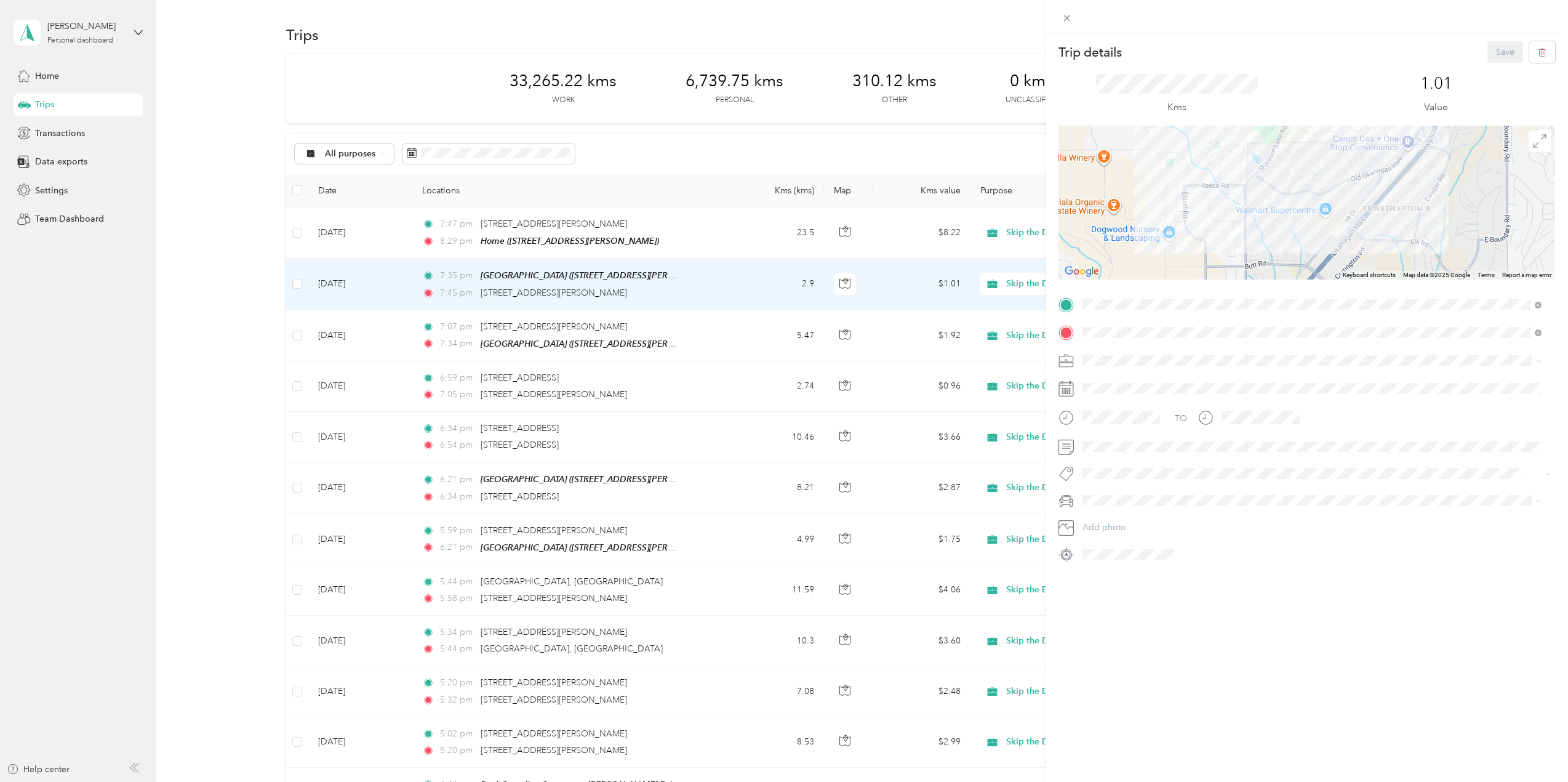
click at [694, 228] on div "Trip details Save This trip cannot be edited because it is either under review,…" at bounding box center [784, 391] width 1568 height 782
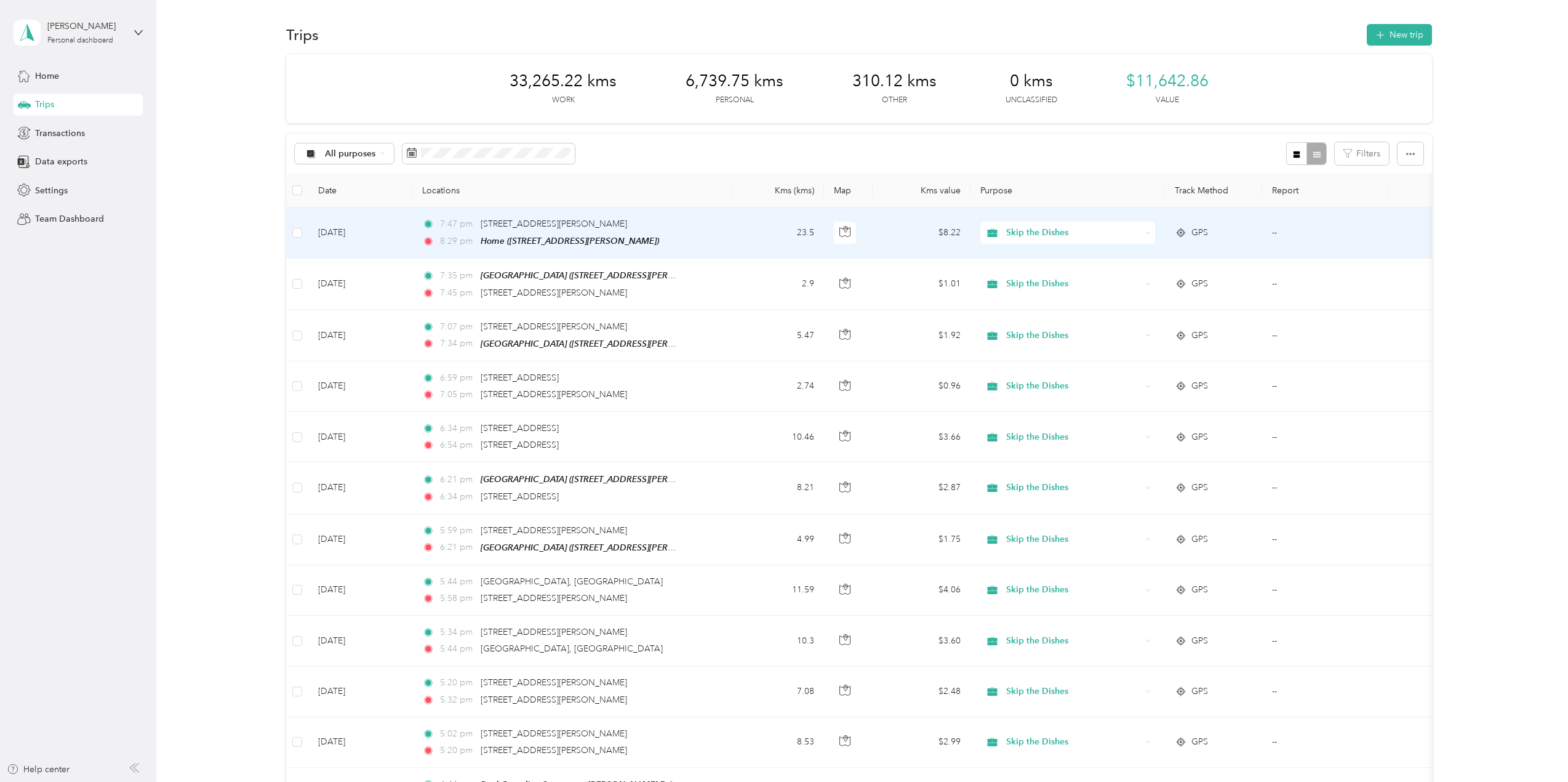
click at [721, 227] on td "7:47 pm [STREET_ADDRESS][PERSON_NAME] 8:29 pm Home ([STREET_ADDRESS][PERSON_NAM…" at bounding box center [572, 233] width 320 height 51
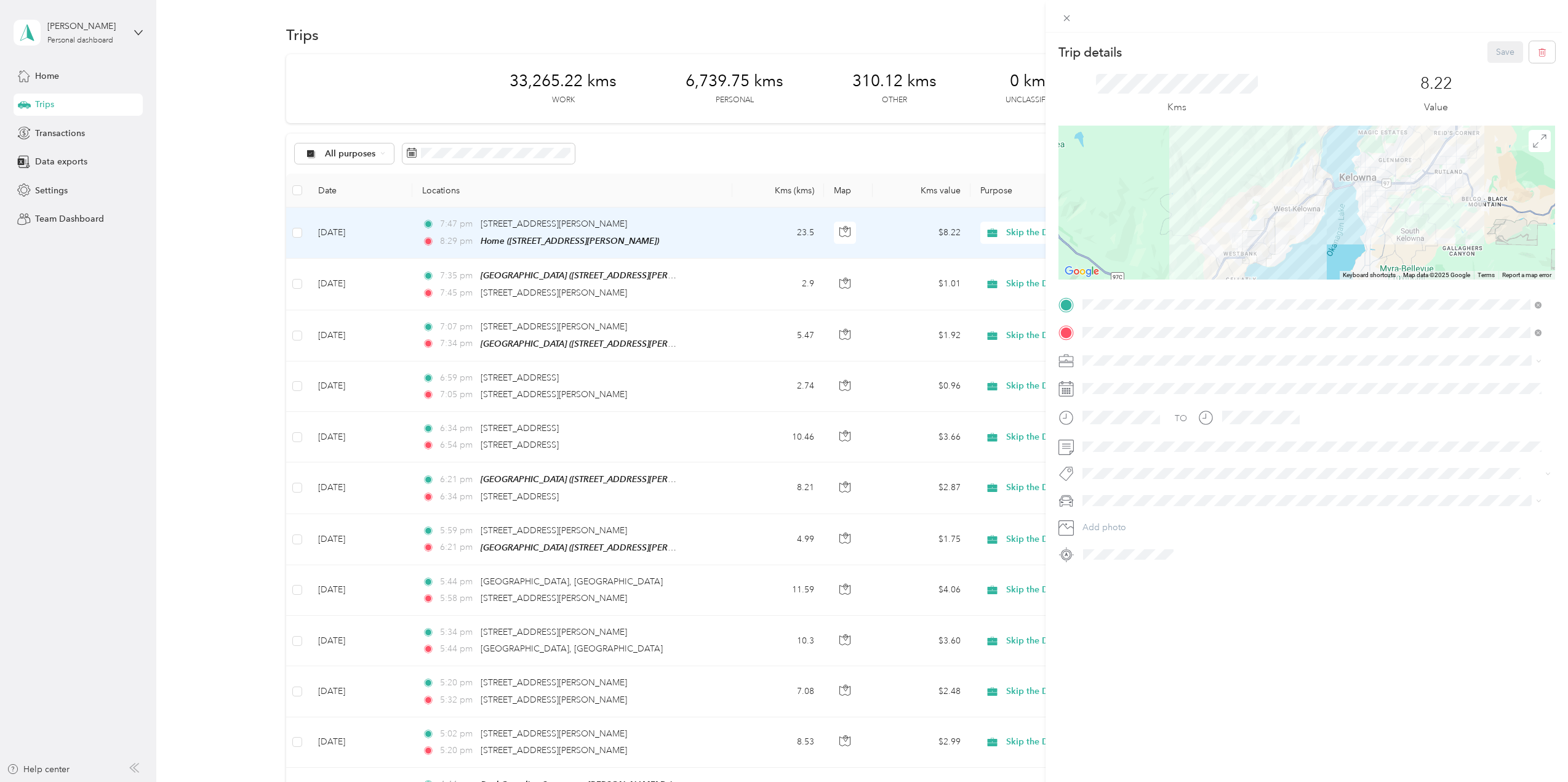
click at [735, 336] on div "Trip details Save This trip cannot be edited because it is either under review,…" at bounding box center [784, 391] width 1568 height 782
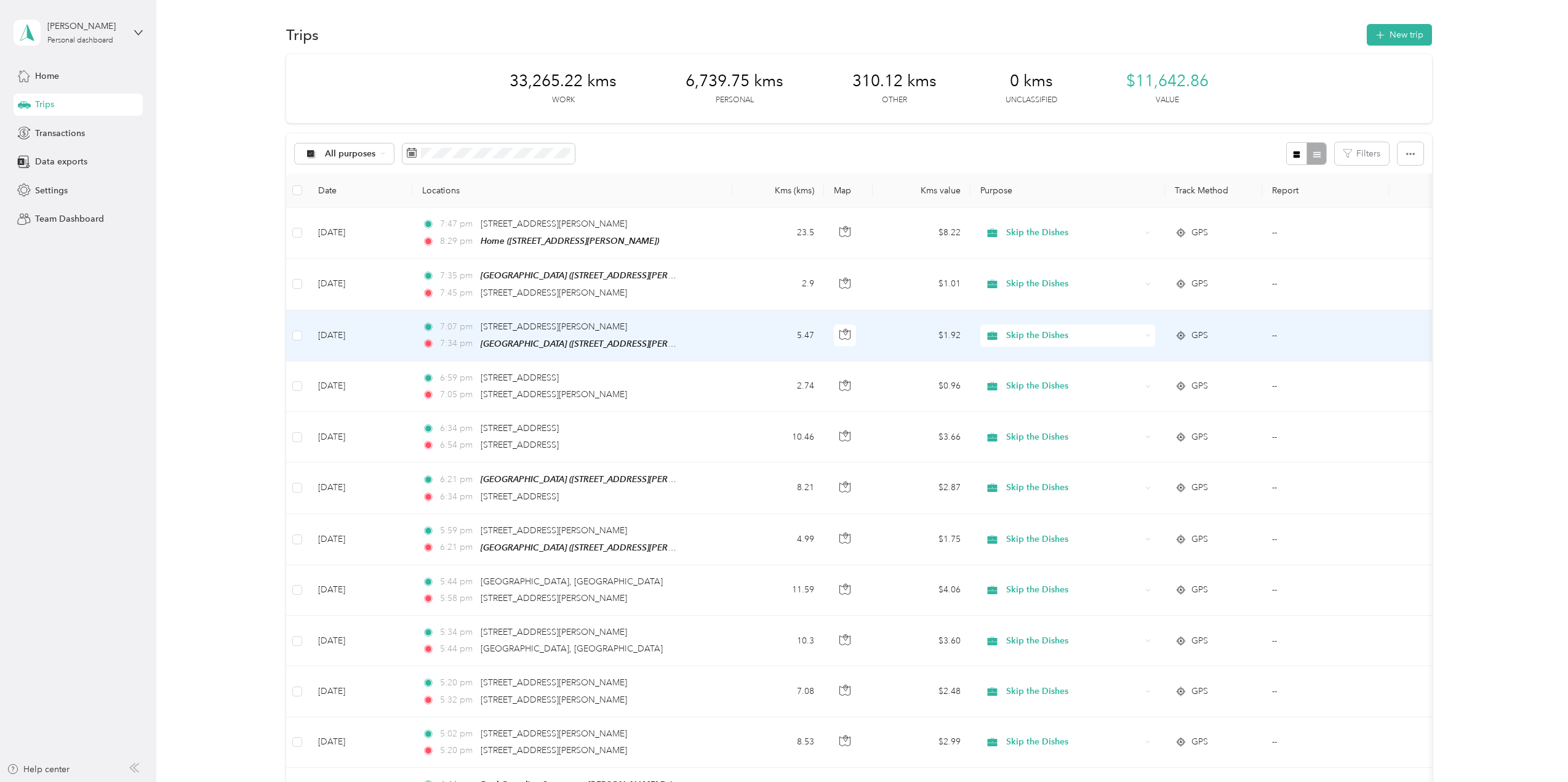
click at [734, 336] on td "5.47" at bounding box center [778, 336] width 91 height 51
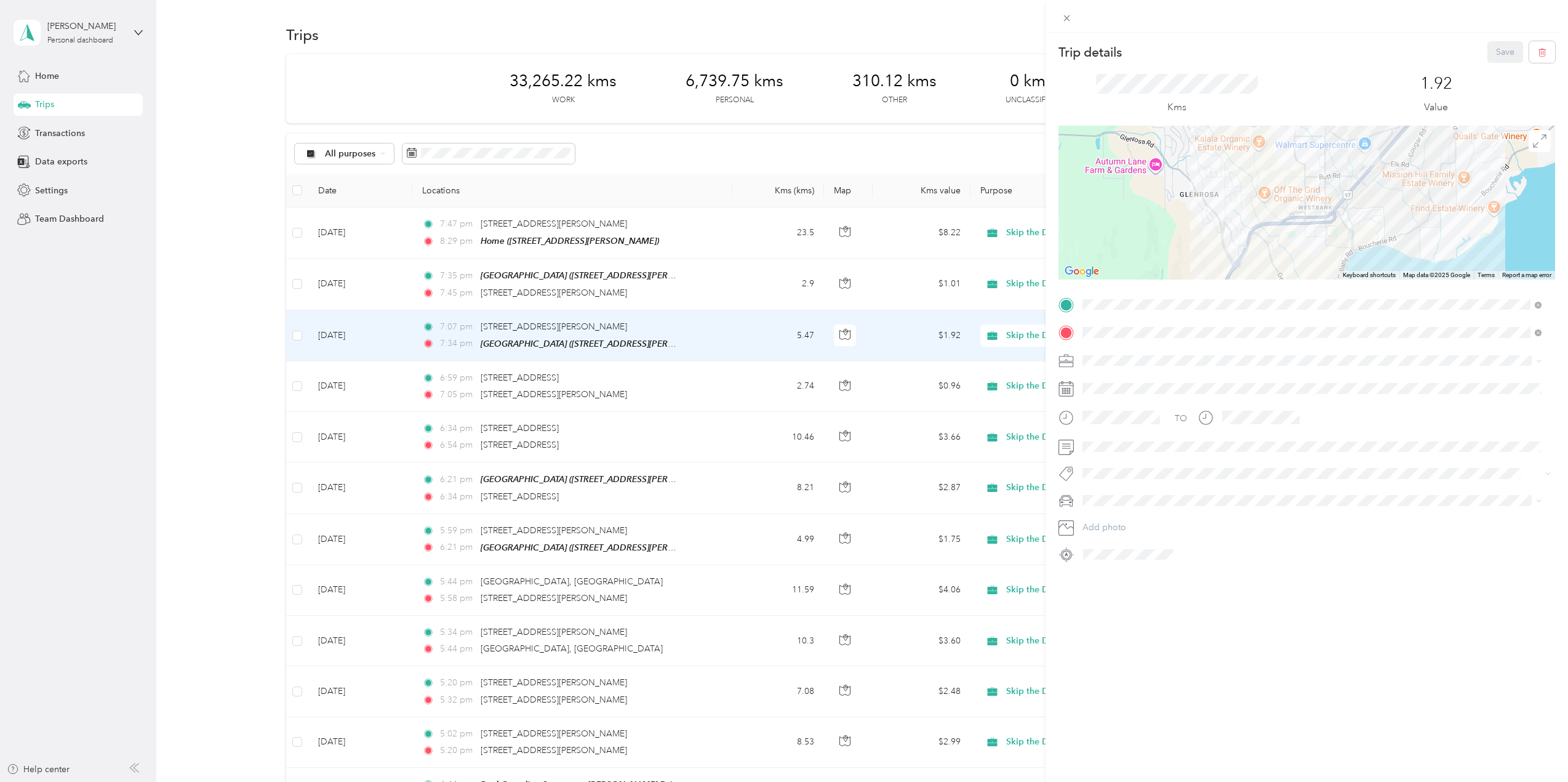
click at [735, 389] on div "Trip details Save This trip cannot be edited because it is either under review,…" at bounding box center [784, 391] width 1568 height 782
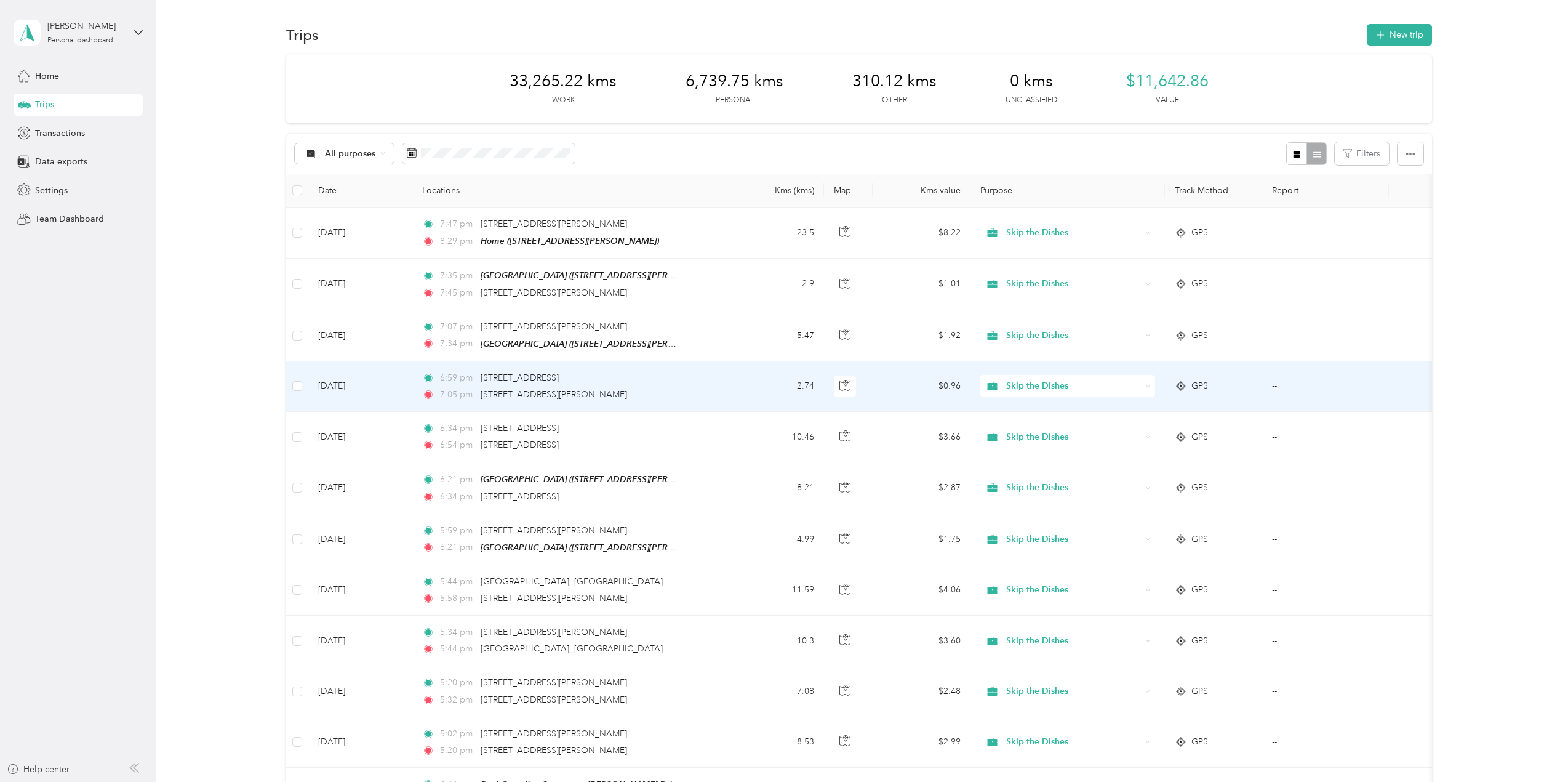
click at [733, 385] on td "2.74" at bounding box center [778, 387] width 91 height 50
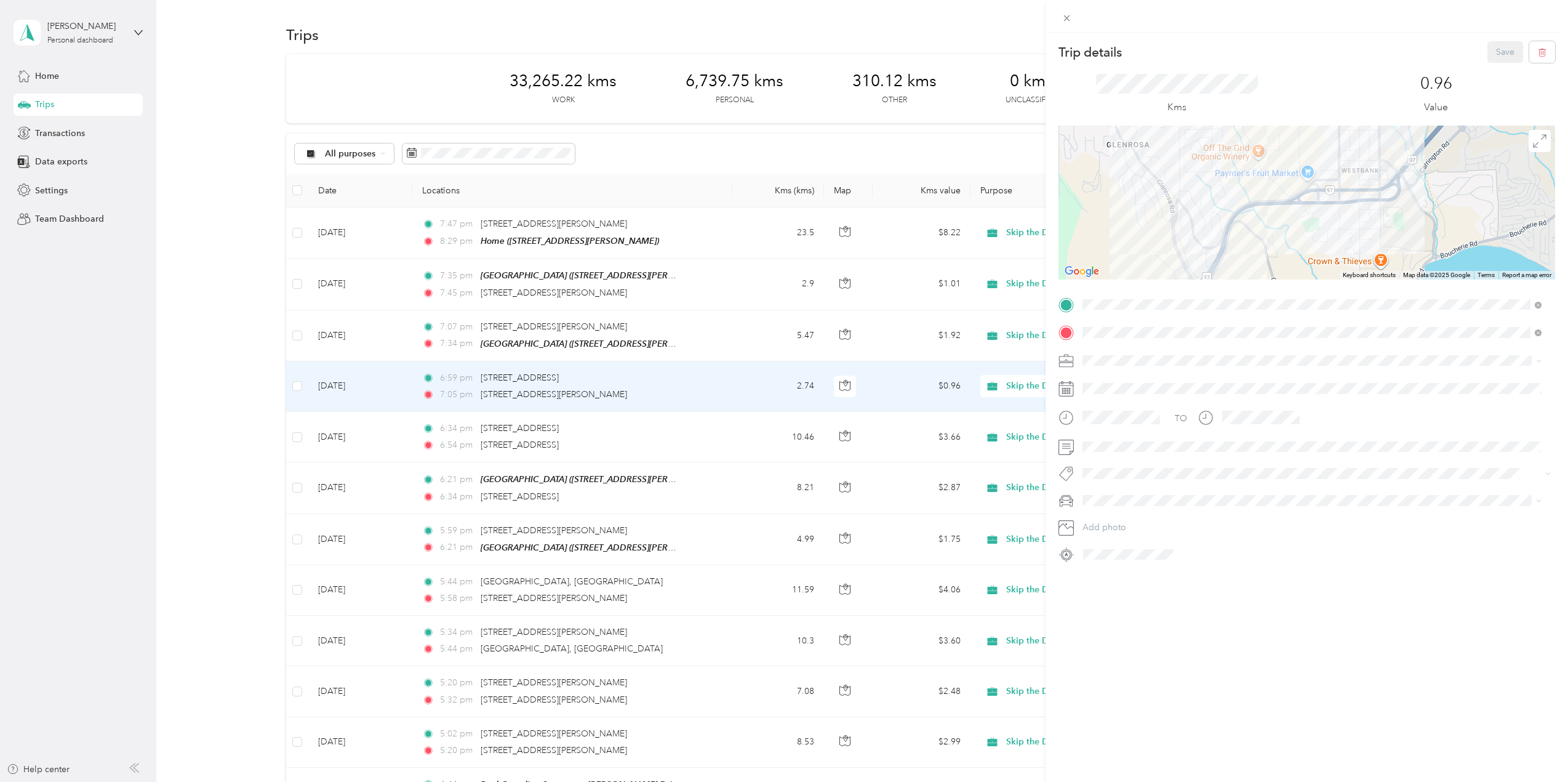
click at [742, 332] on div "Trip details Save This trip cannot be edited because it is either under review,…" at bounding box center [784, 391] width 1568 height 782
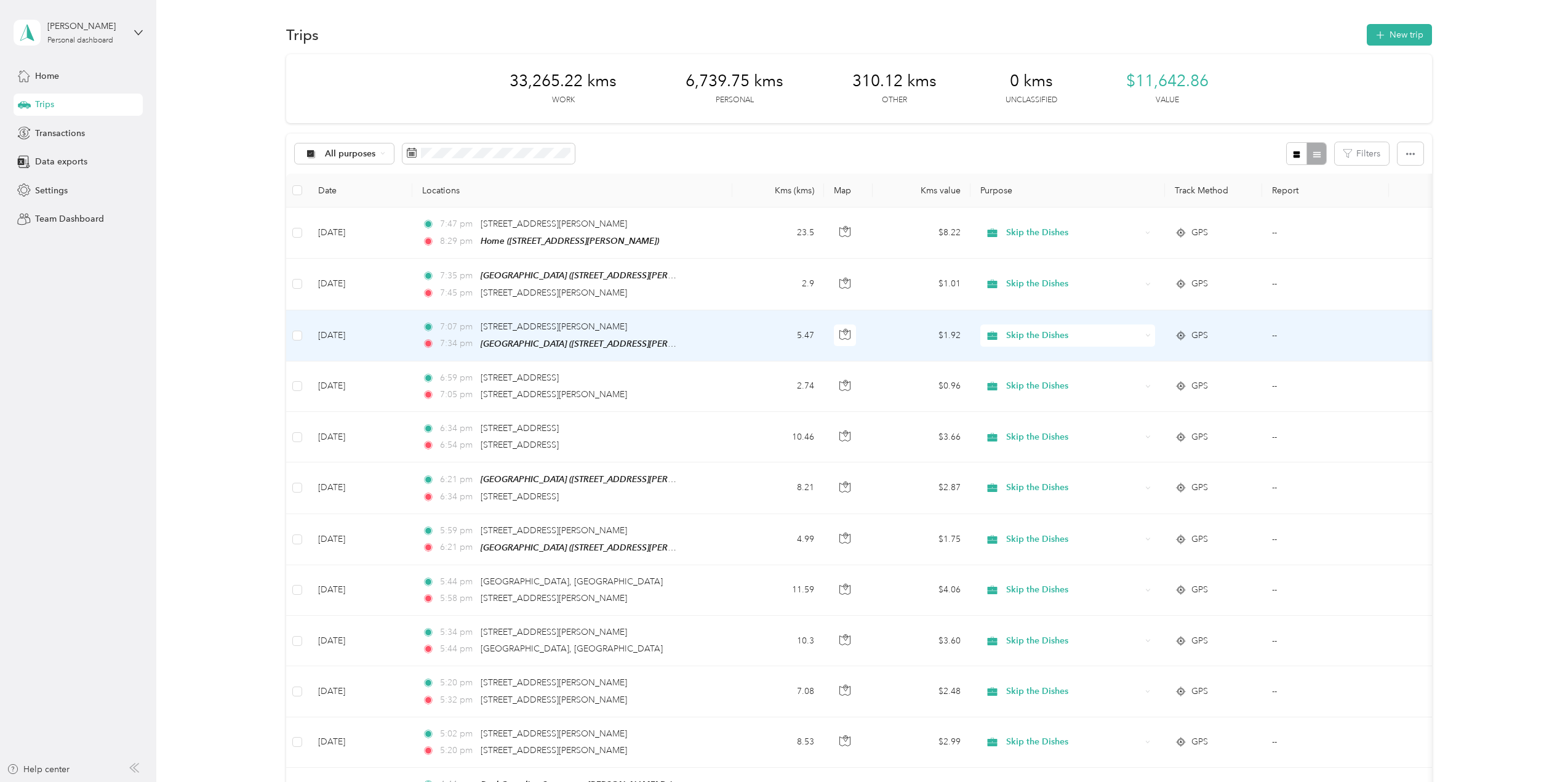
click at [742, 332] on td "5.47" at bounding box center [778, 336] width 91 height 51
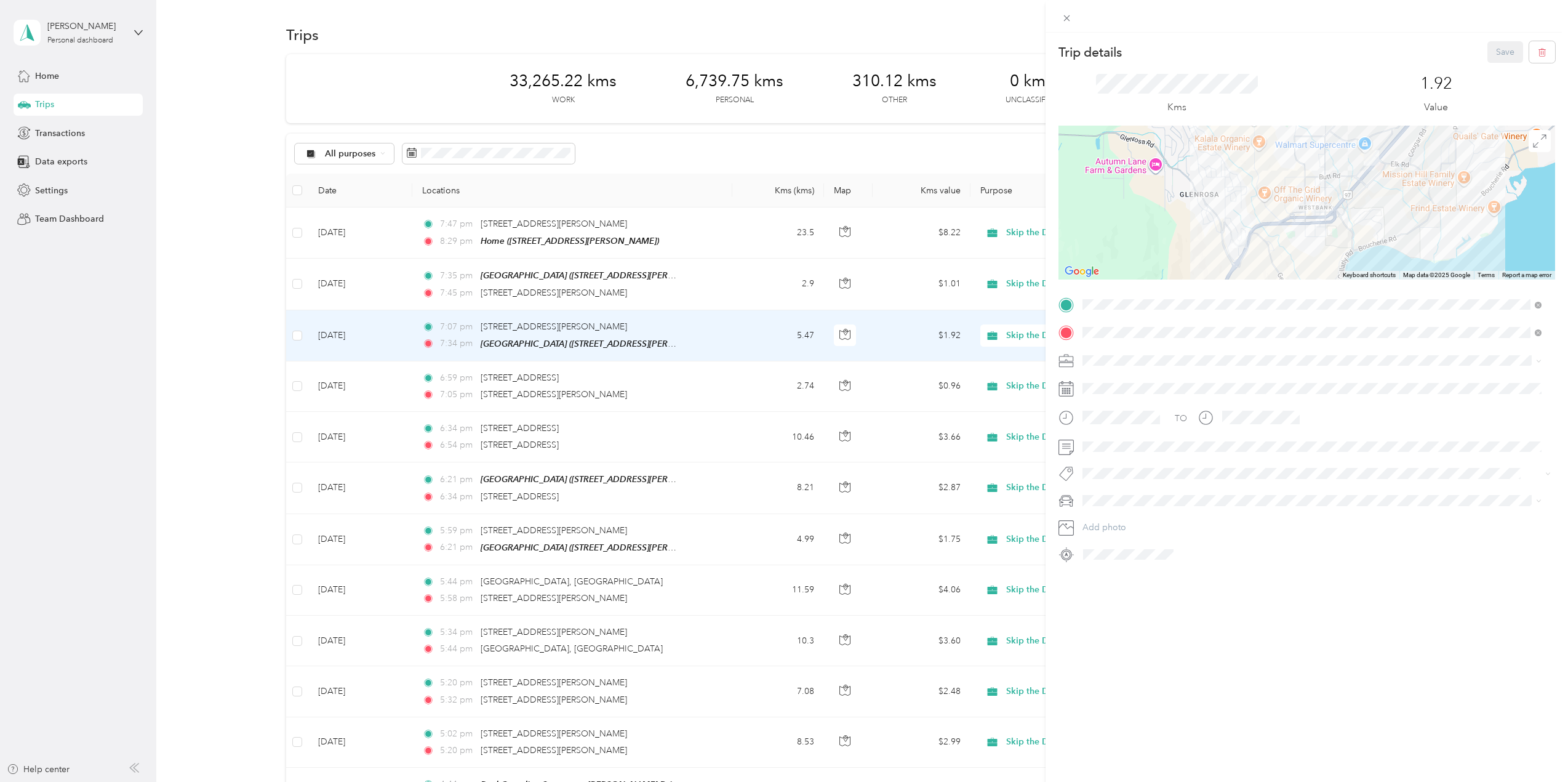
click at [734, 288] on div "Trip details Save This trip cannot be edited because it is either under review,…" at bounding box center [784, 391] width 1568 height 782
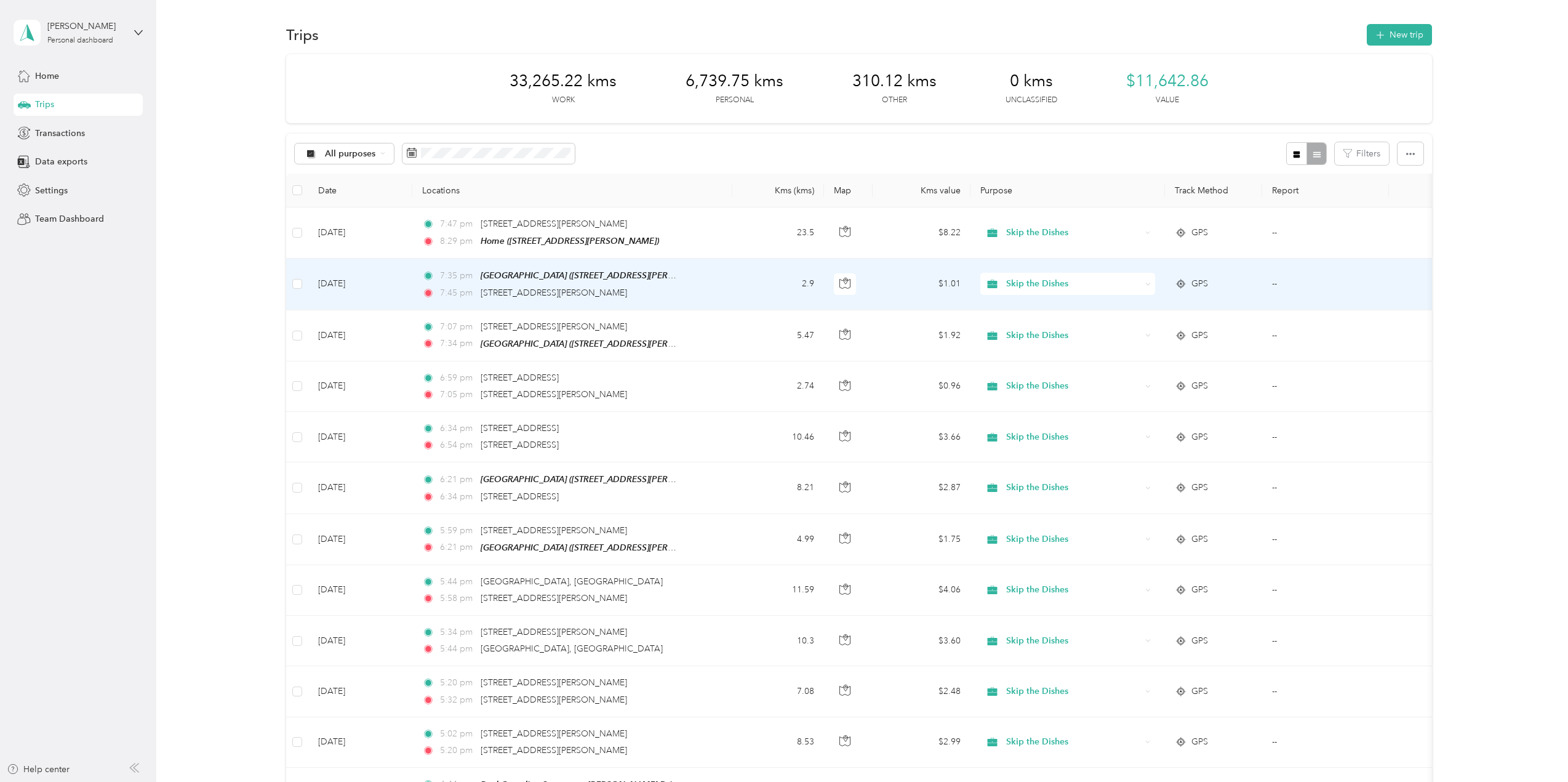
click at [734, 288] on td "2.9" at bounding box center [778, 284] width 91 height 51
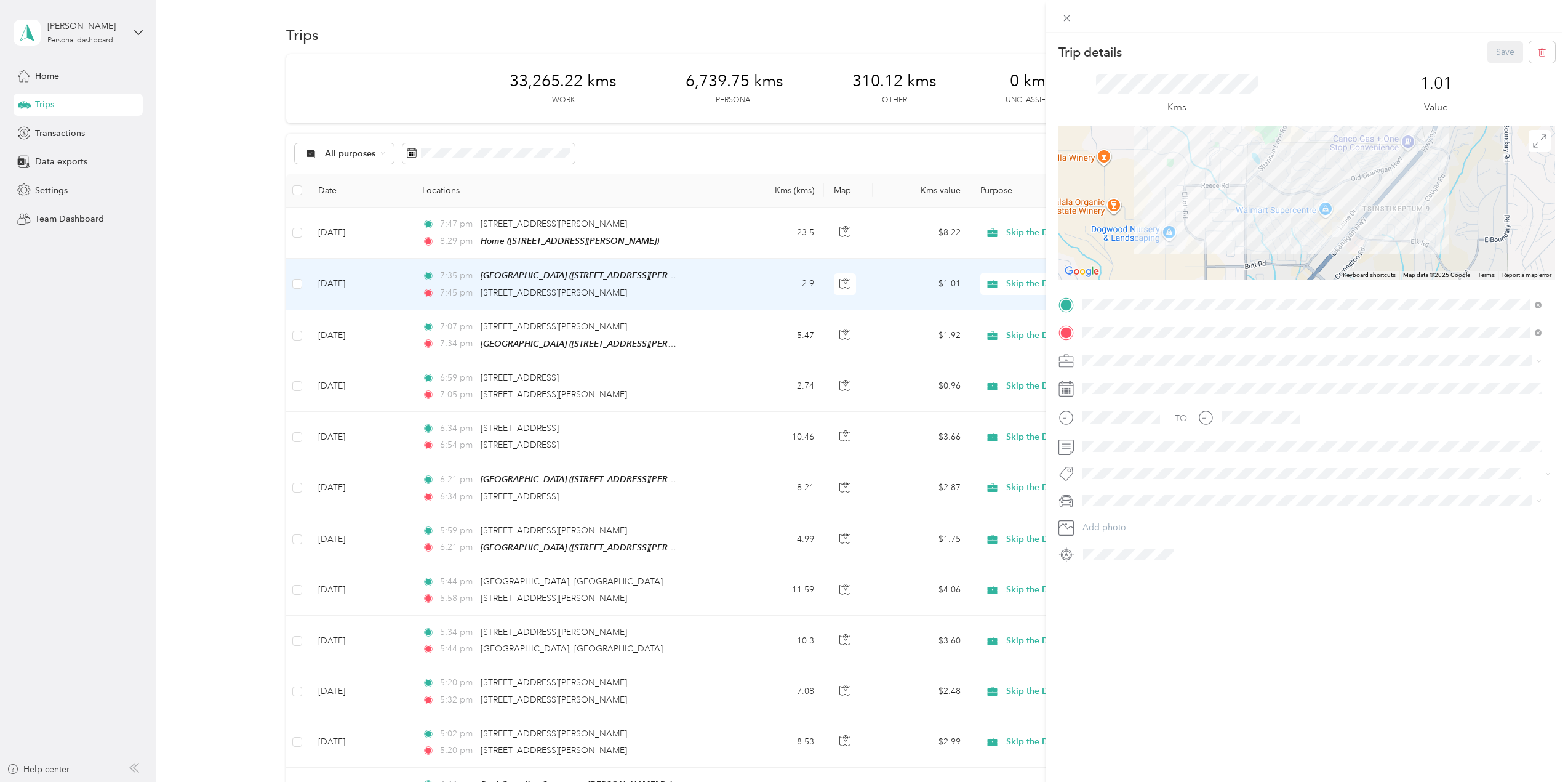
click at [737, 241] on div "Trip details Save This trip cannot be edited because it is either under review,…" at bounding box center [784, 391] width 1568 height 782
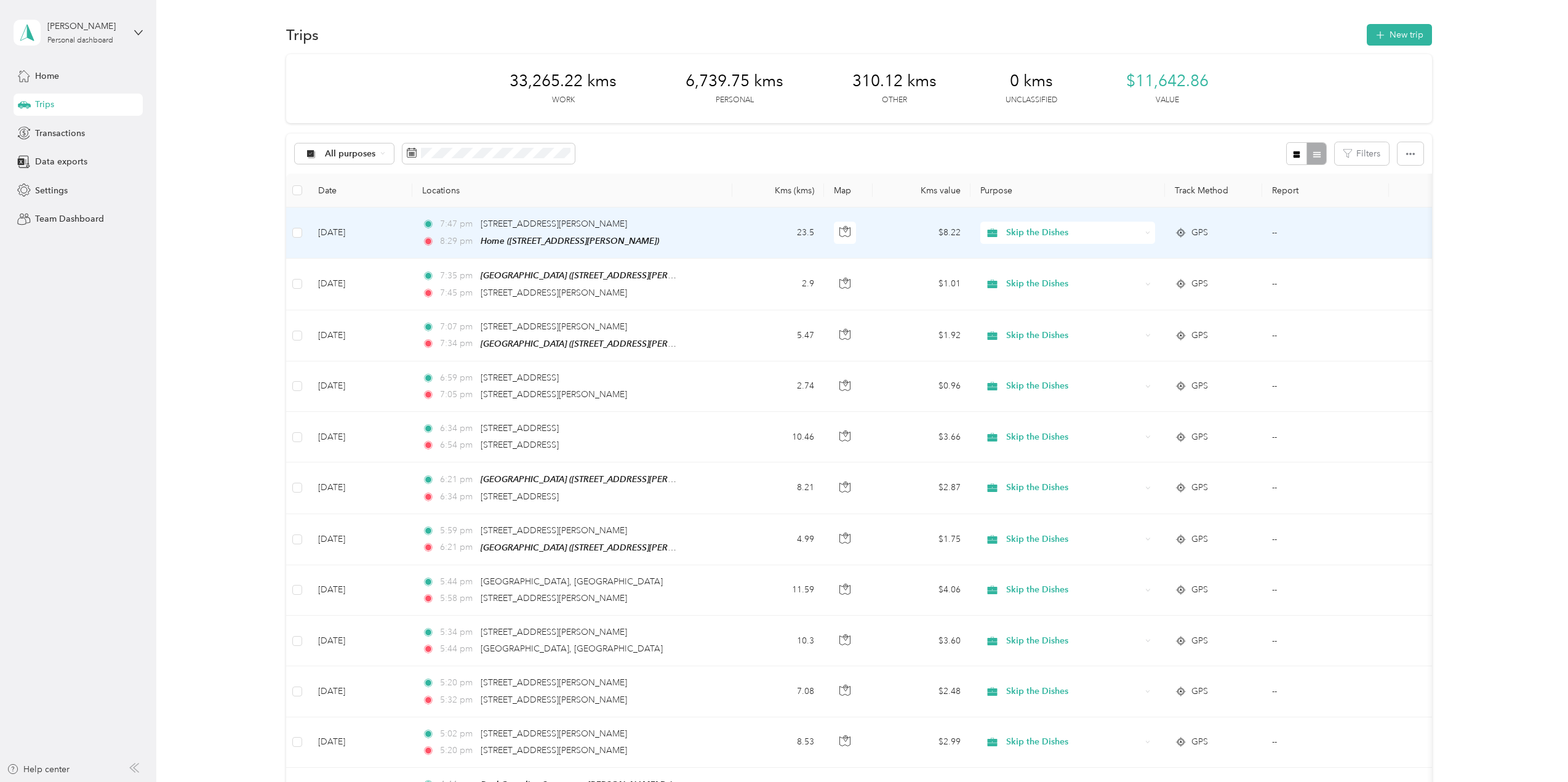
click at [737, 240] on td "23.5" at bounding box center [778, 233] width 91 height 51
